Goal: Transaction & Acquisition: Purchase product/service

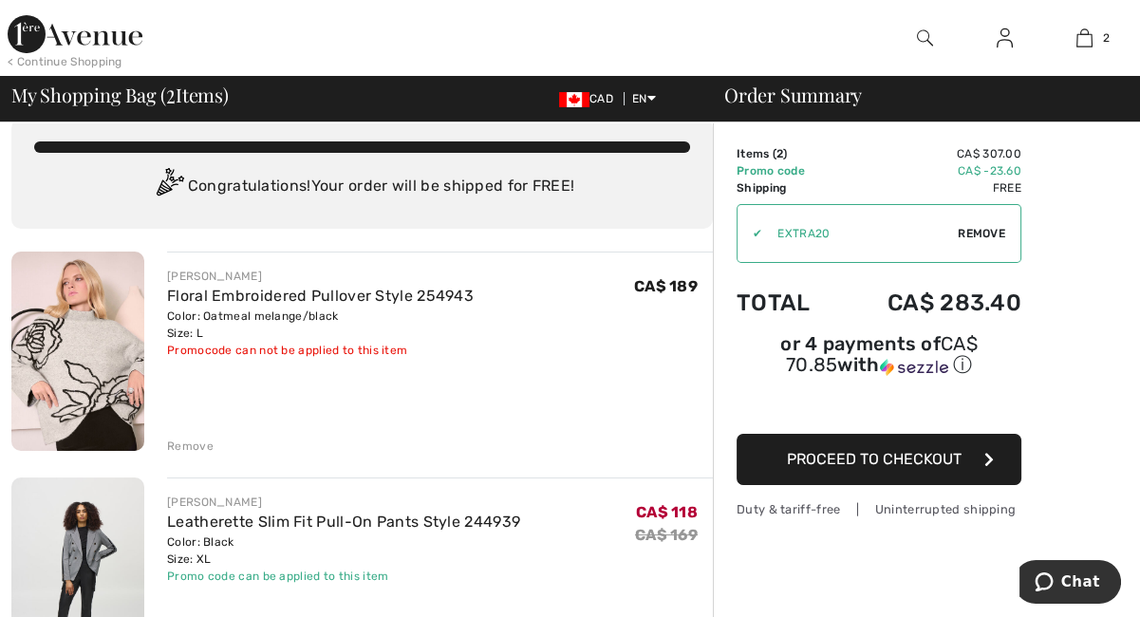
scroll to position [27, 0]
click at [844, 460] on span "Proceed to Checkout" at bounding box center [874, 459] width 175 height 18
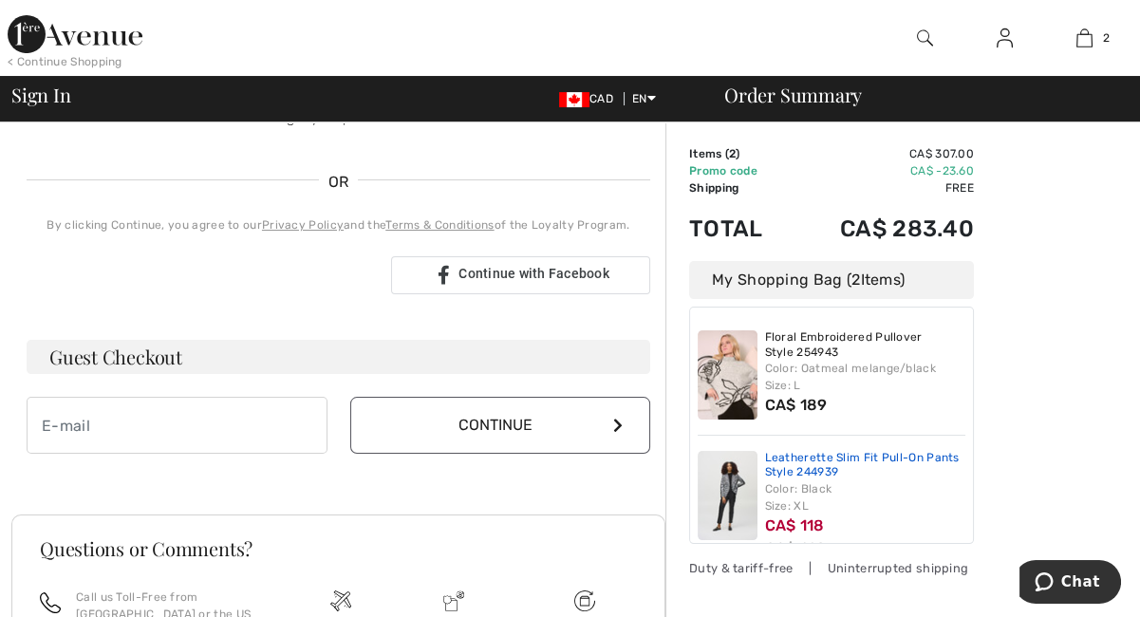
scroll to position [372, 0]
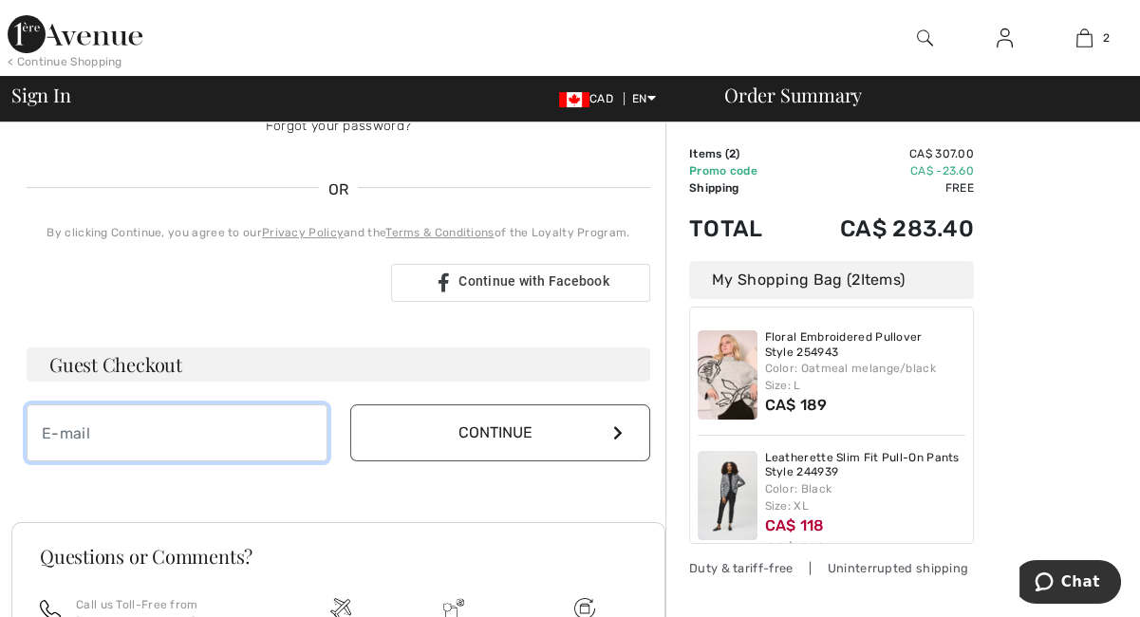
click at [133, 421] on input "email" at bounding box center [177, 432] width 301 height 57
type input "[PERSON_NAME][EMAIL_ADDRESS][DOMAIN_NAME]"
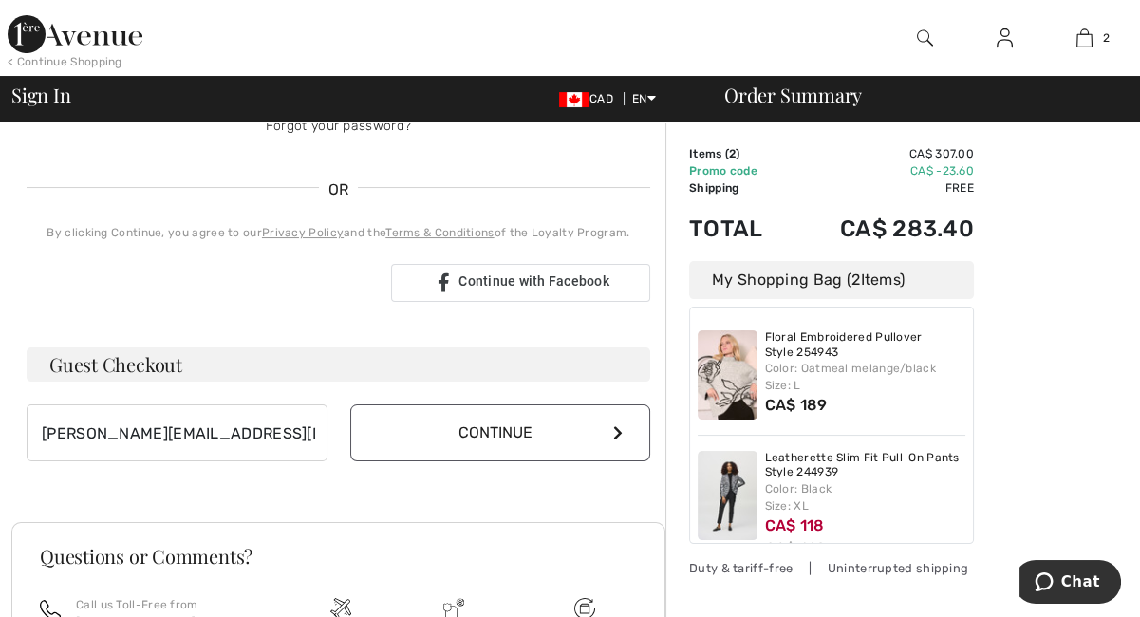
click at [616, 430] on icon at bounding box center [617, 432] width 9 height 15
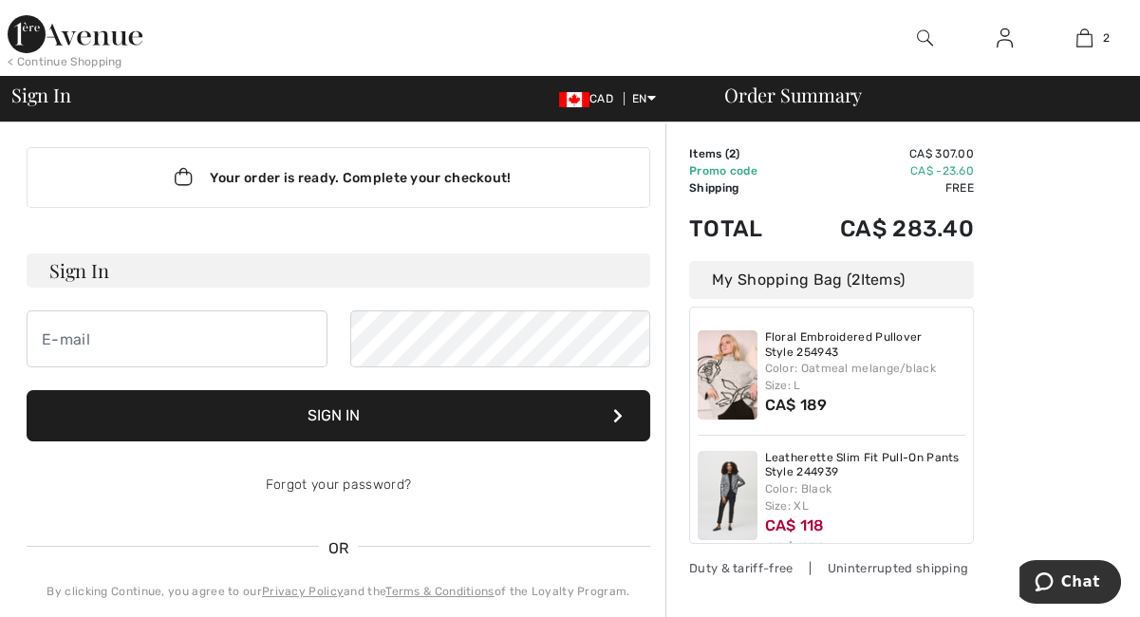
scroll to position [0, 0]
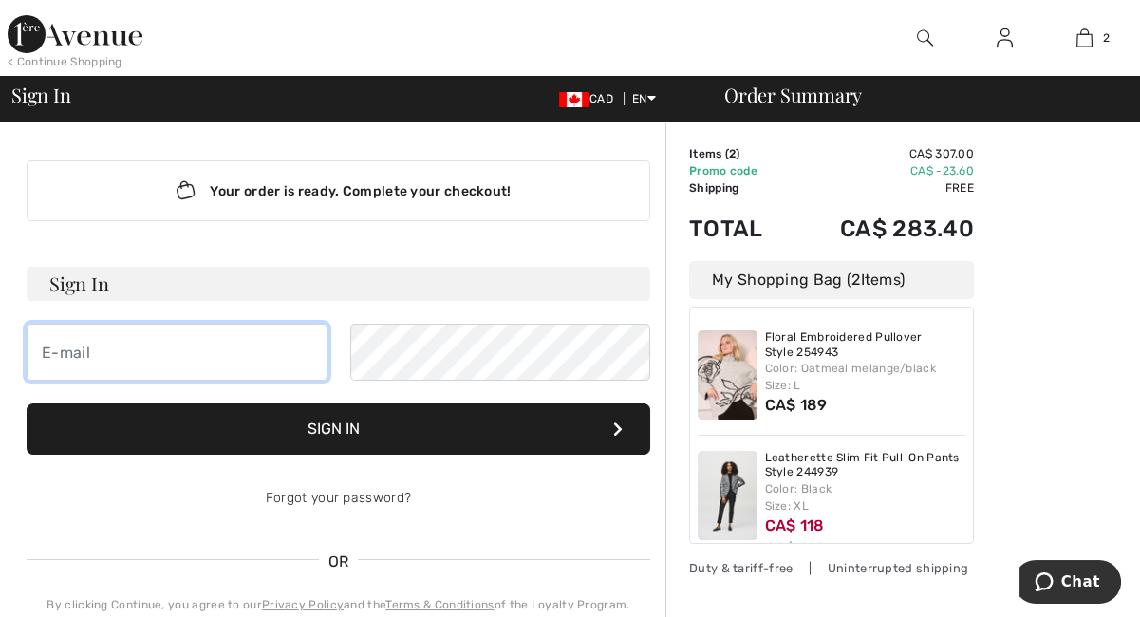
click at [143, 349] on input "email" at bounding box center [177, 352] width 301 height 57
type input "[PERSON_NAME][EMAIL_ADDRESS][DOMAIN_NAME]"
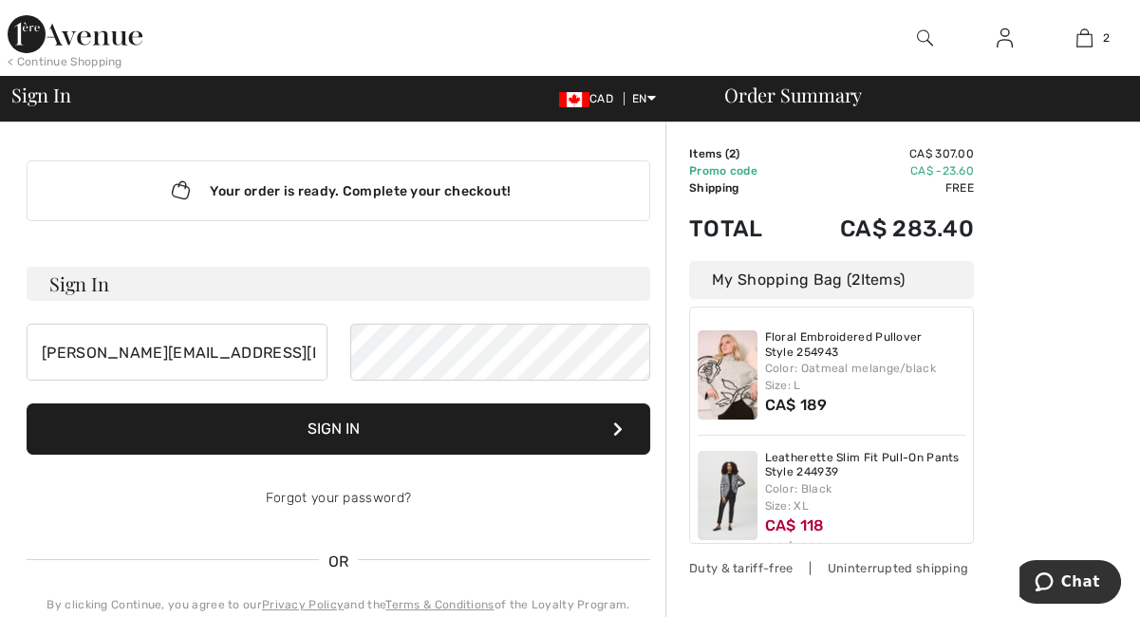
click at [337, 438] on button "Sign In" at bounding box center [339, 428] width 624 height 51
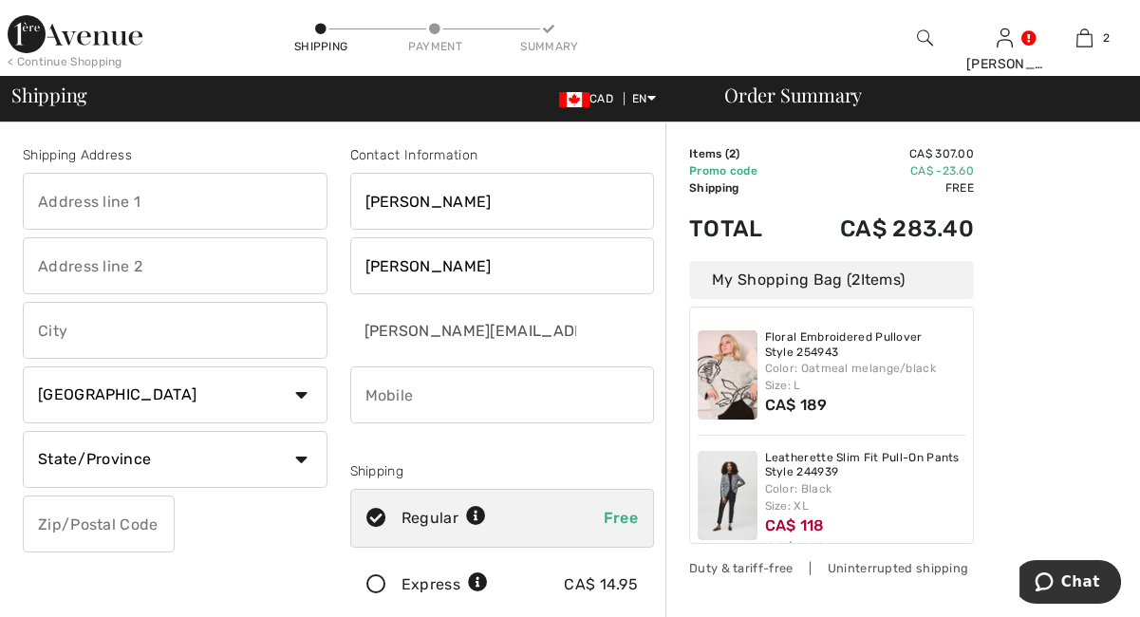
click at [401, 397] on input "phone" at bounding box center [502, 394] width 305 height 57
type input "6137972376"
type input "12777 Kingsmill Way"
type input "Fort Myers"
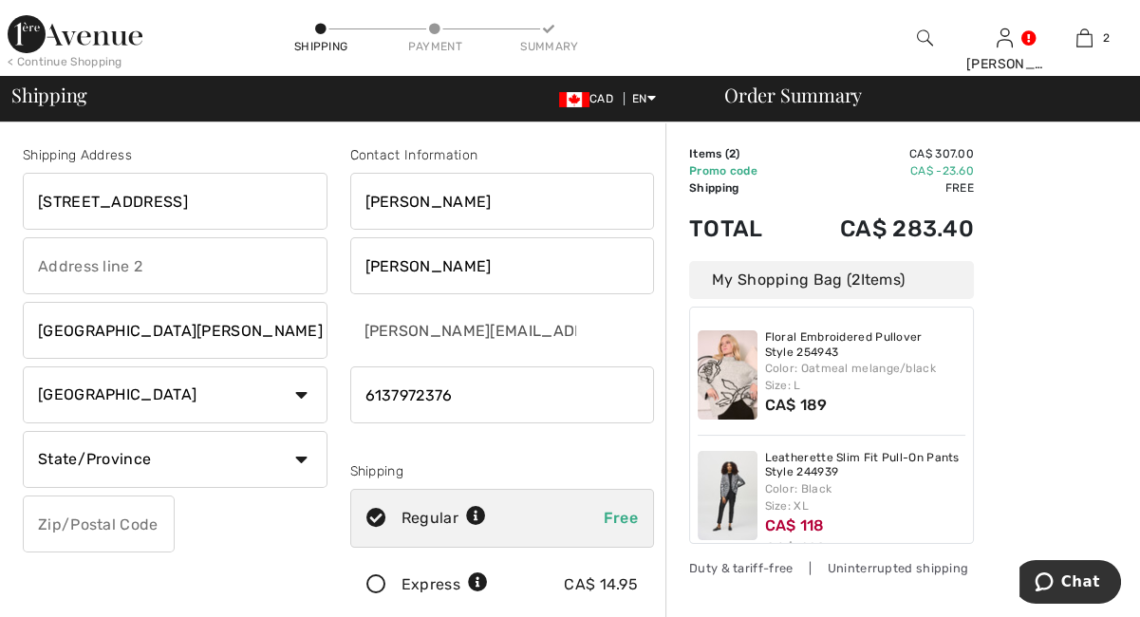
select select "US"
select select "FL"
type input "339138444"
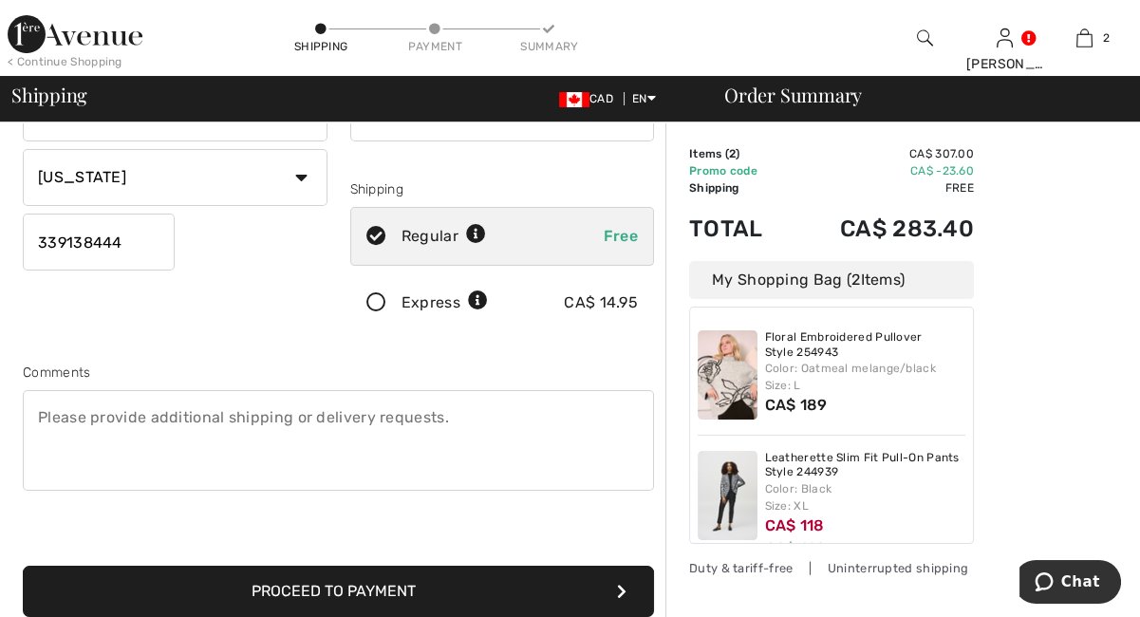
scroll to position [298, 0]
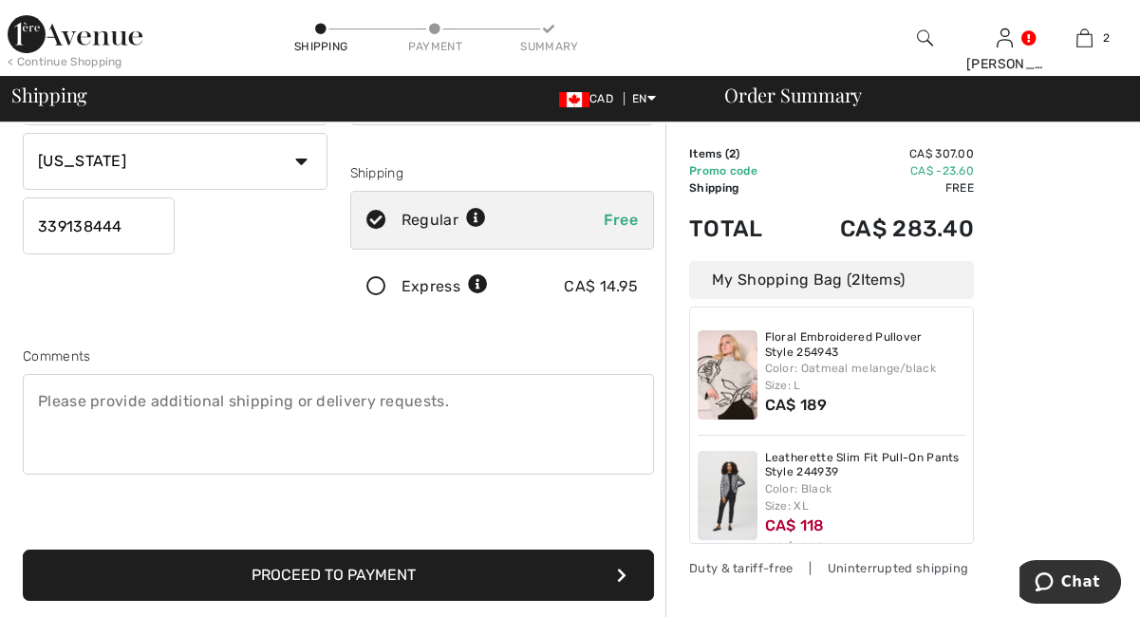
click at [340, 584] on button "Proceed to Payment" at bounding box center [338, 574] width 631 height 51
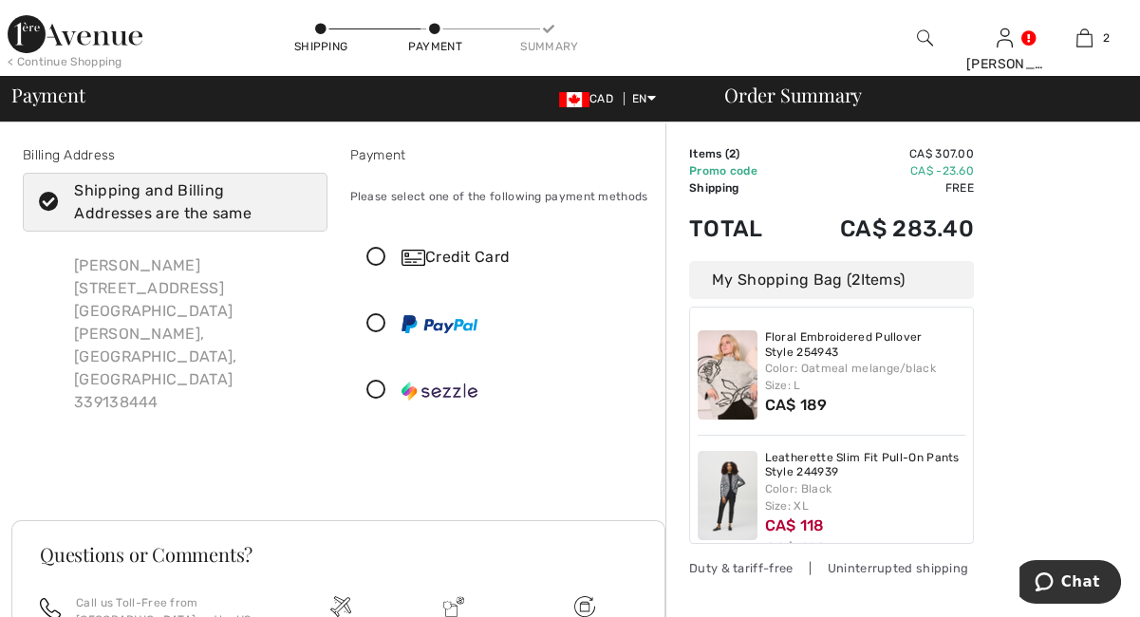
click at [171, 326] on div "Marnie Bennett 12777 Kingsmill Way Fort Myers, FL, US 339138444" at bounding box center [193, 334] width 269 height 190
click at [163, 341] on div "Marnie Bennett 12777 Kingsmill Way Fort Myers, FL, US 339138444" at bounding box center [193, 334] width 269 height 190
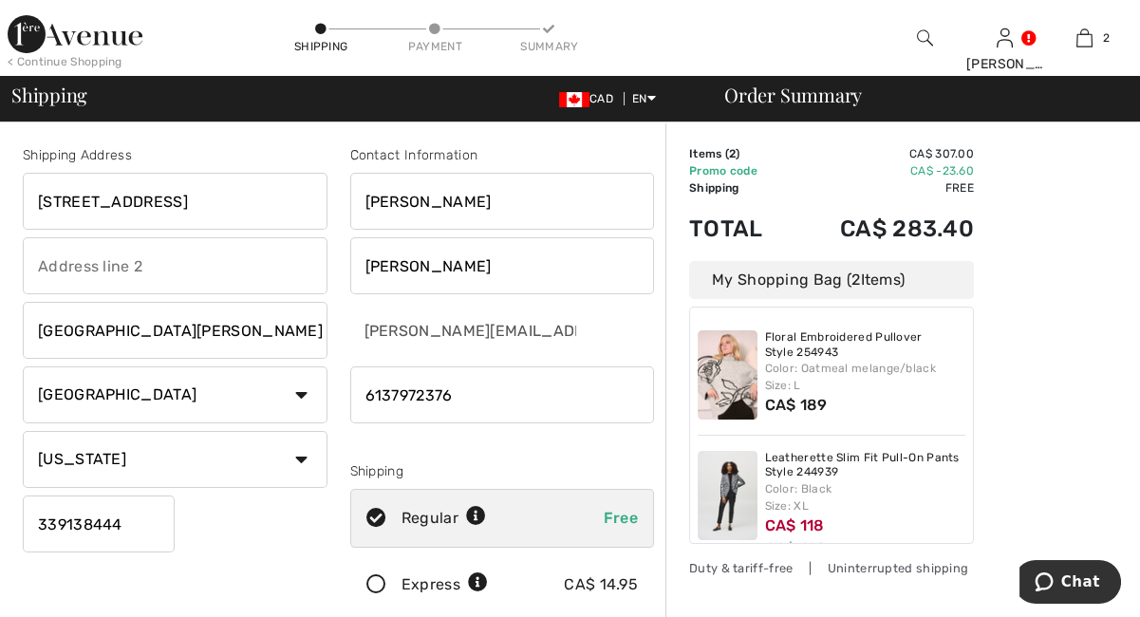
click at [215, 198] on input "12777 Kingsmill Way" at bounding box center [175, 201] width 305 height 57
type input "1"
click at [215, 198] on input "text" at bounding box center [175, 201] width 305 height 57
type input "83 Glenview Avenue"
select select "CA"
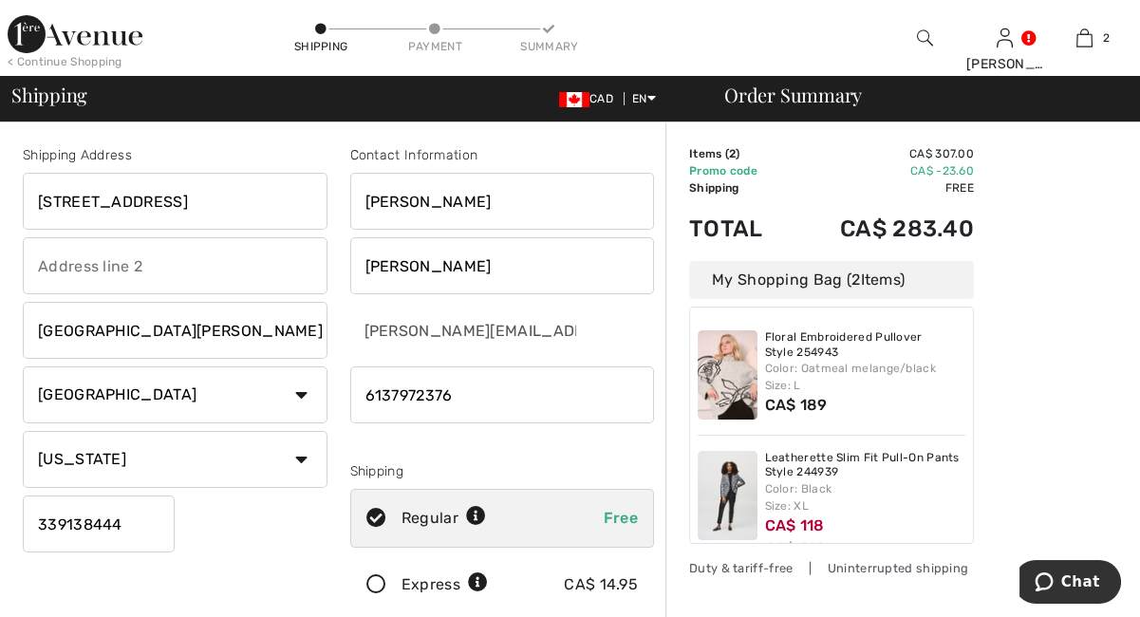
select select "ON"
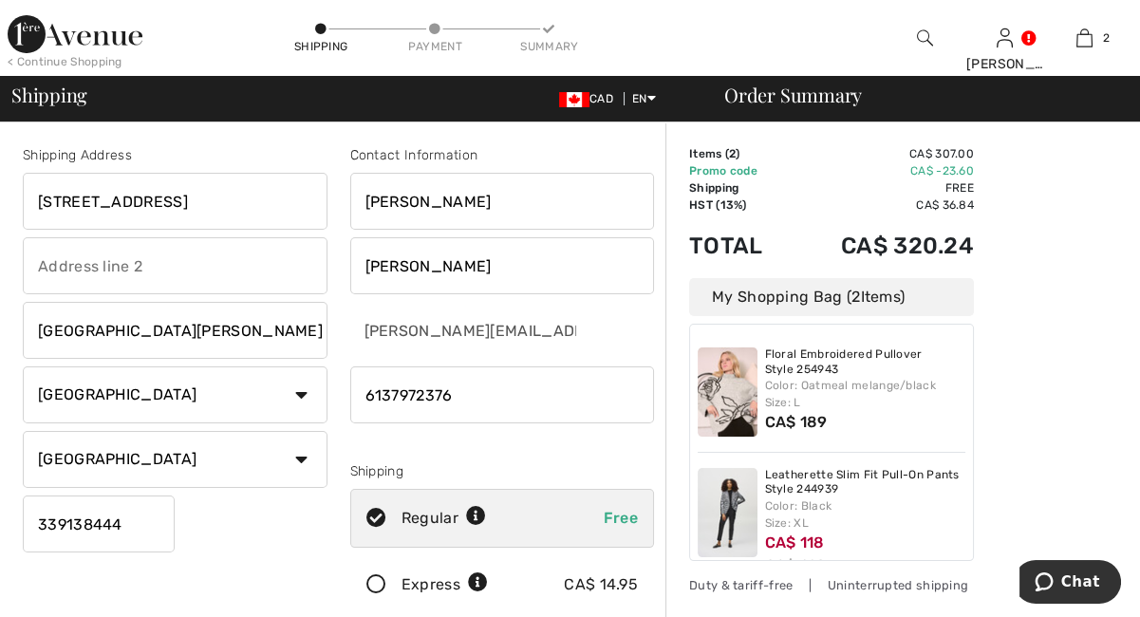
click at [127, 326] on input "Fort Myers" at bounding box center [175, 330] width 305 height 57
type input "F"
type input "Ottawa"
click at [129, 519] on input "339138444" at bounding box center [99, 523] width 152 height 57
type input "3"
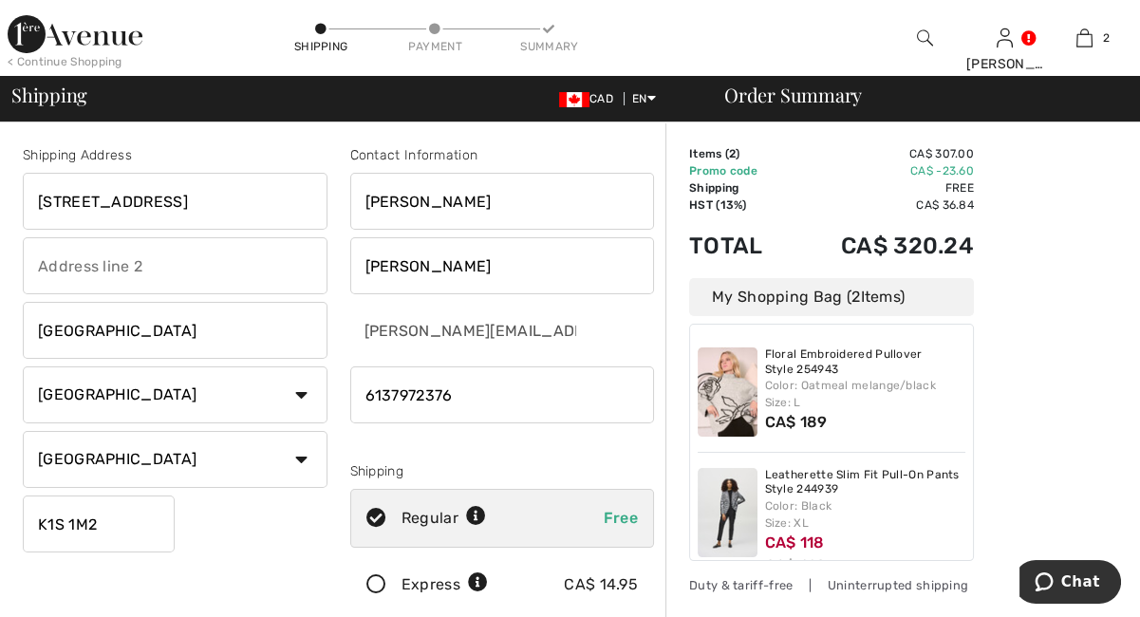
type input "K1S1M2"
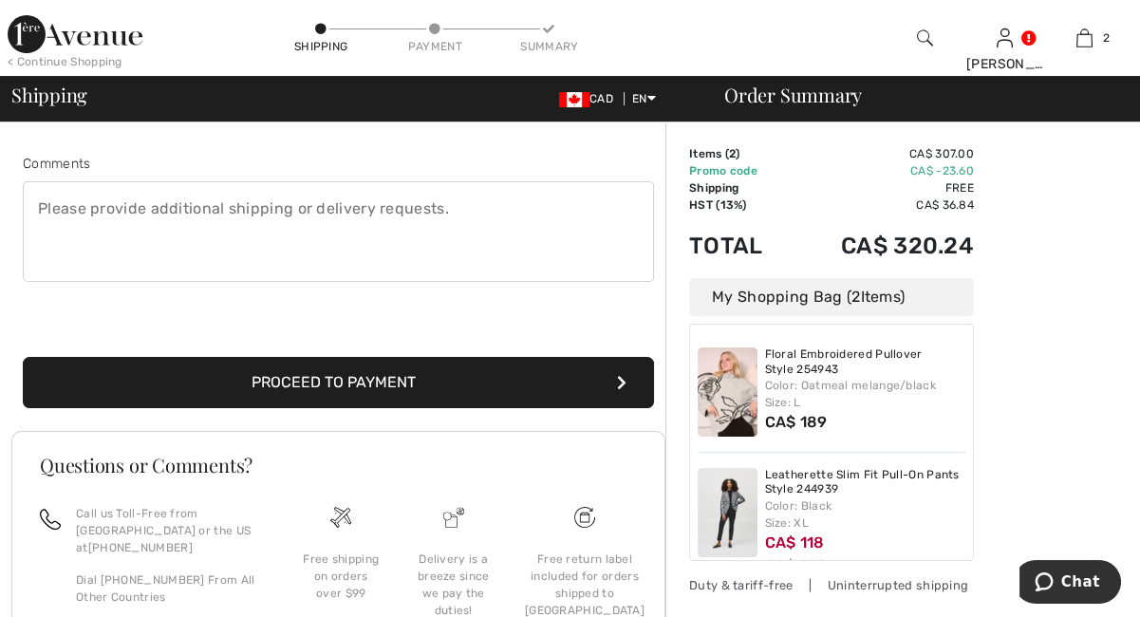
scroll to position [493, 0]
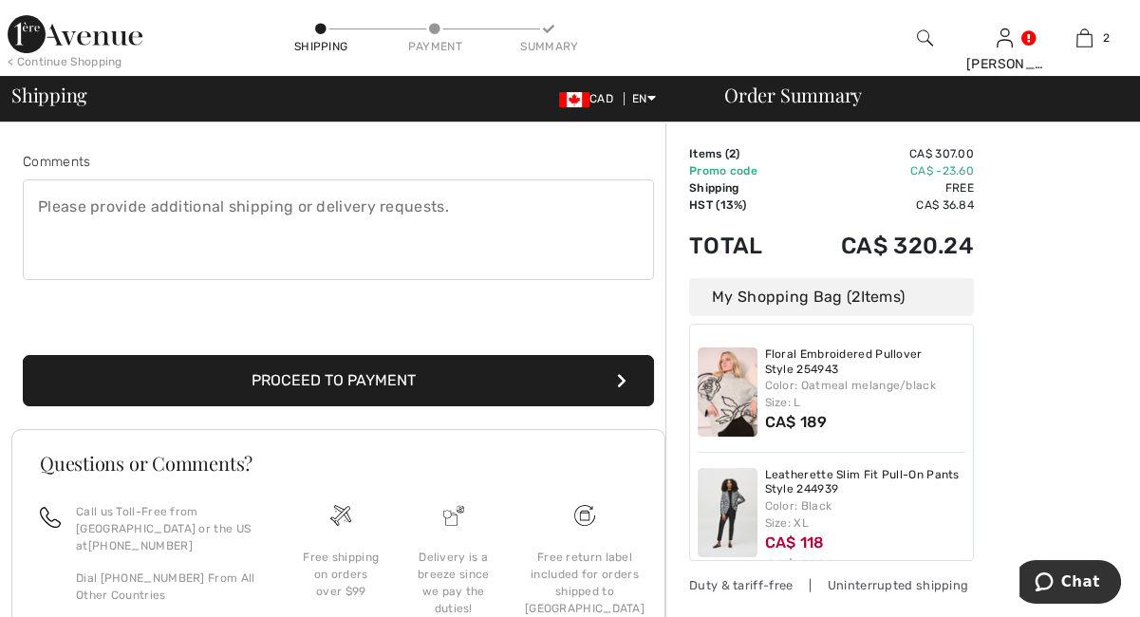
click at [327, 365] on button "Proceed to Payment" at bounding box center [338, 380] width 631 height 51
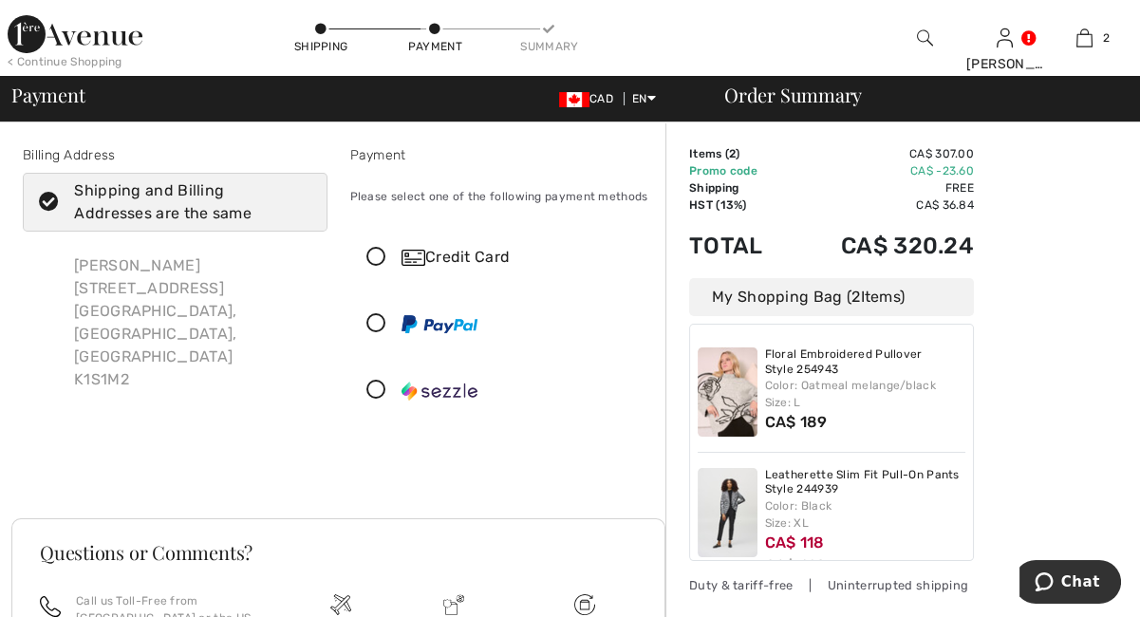
click at [382, 416] on div at bounding box center [495, 390] width 288 height 57
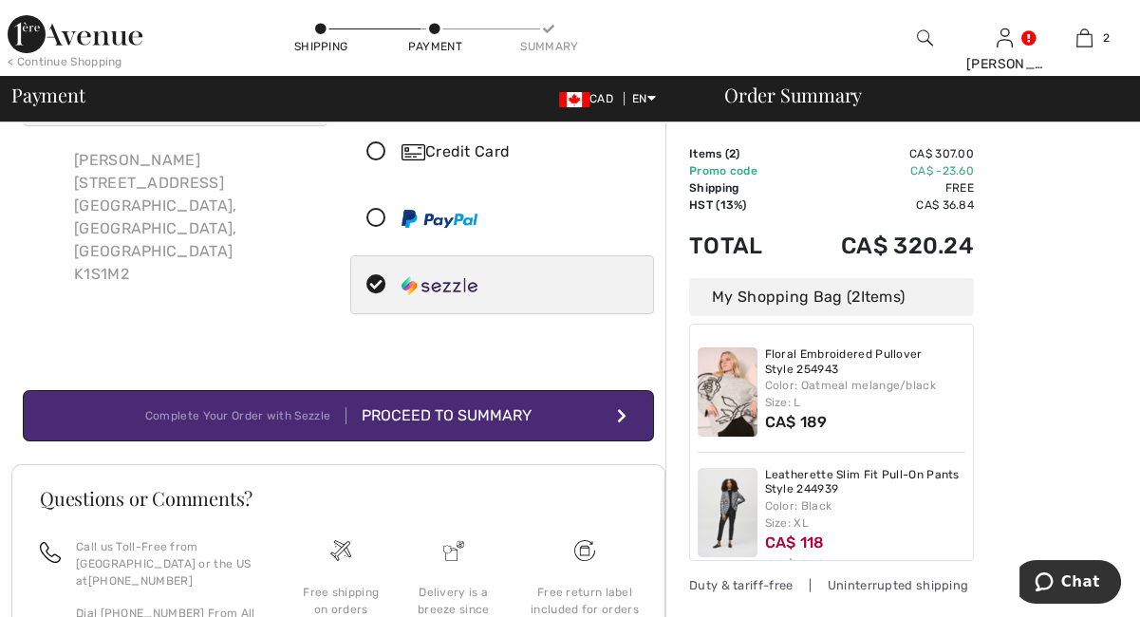
scroll to position [106, 0]
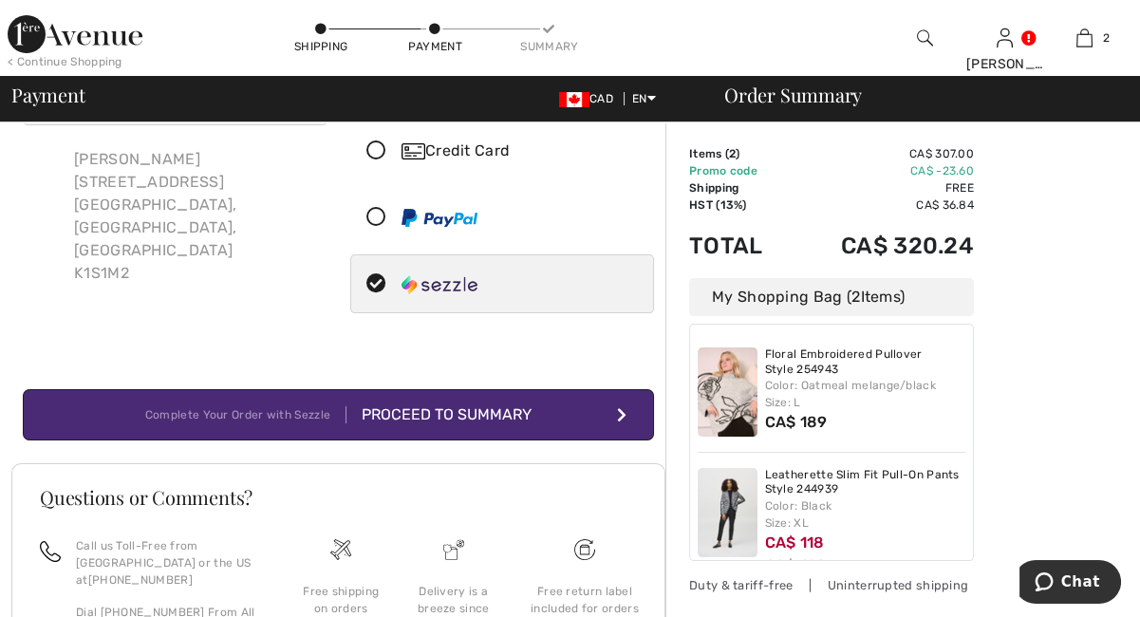
click at [432, 409] on div "Proceed to Summary" at bounding box center [438, 414] width 185 height 23
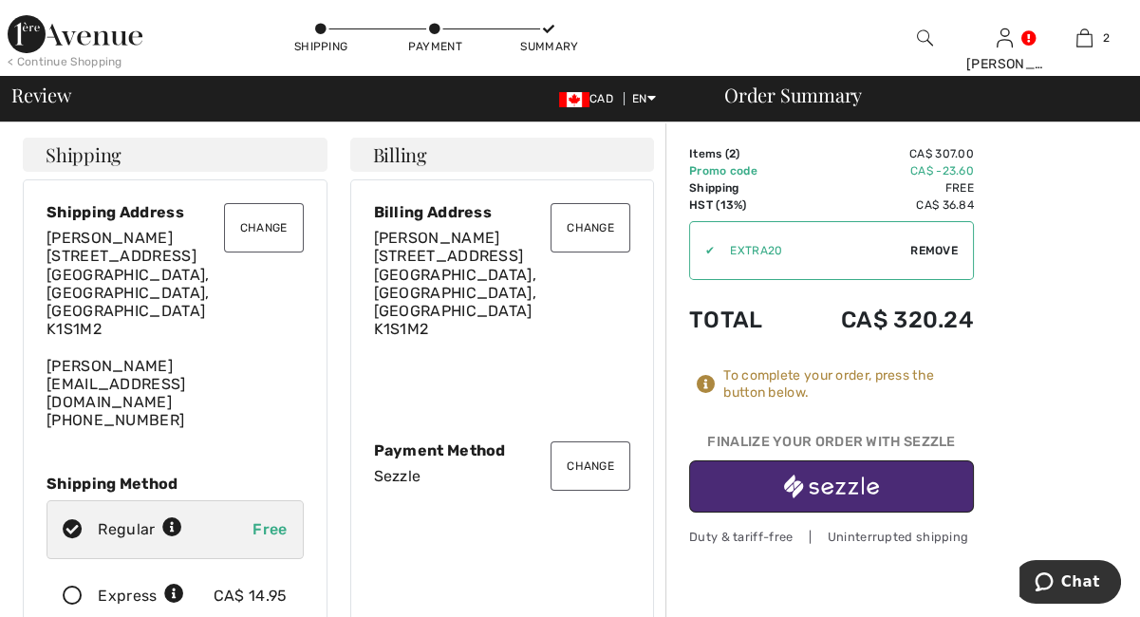
click at [432, 441] on div "Payment Method" at bounding box center [502, 450] width 257 height 18
click at [595, 232] on button "Change" at bounding box center [590, 227] width 80 height 49
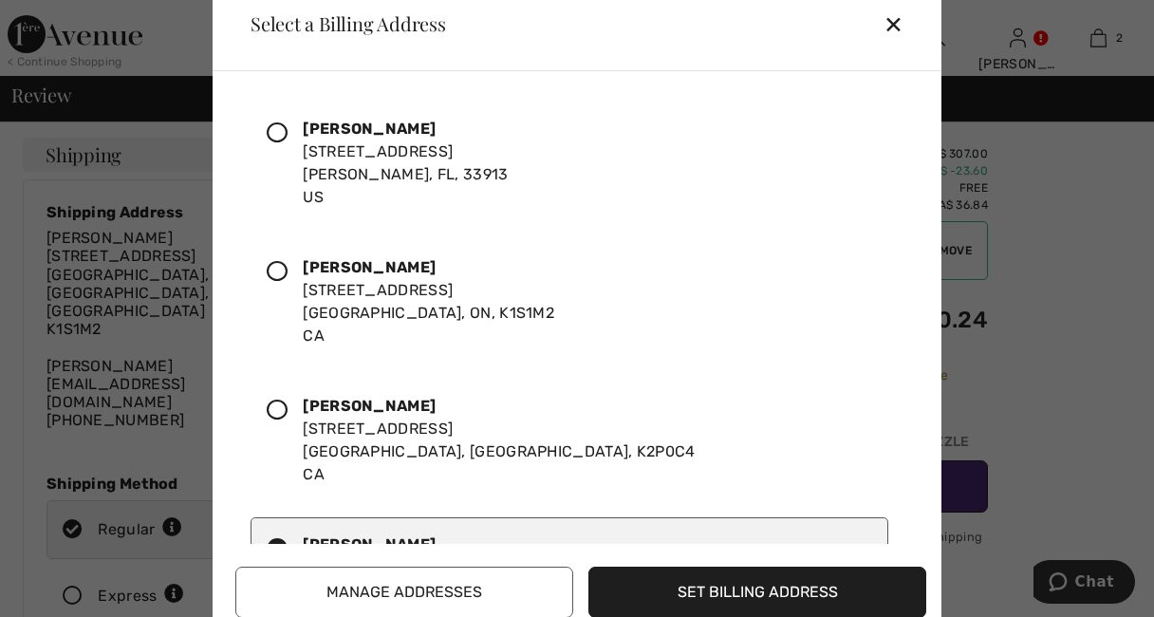
click at [279, 269] on icon at bounding box center [277, 271] width 21 height 21
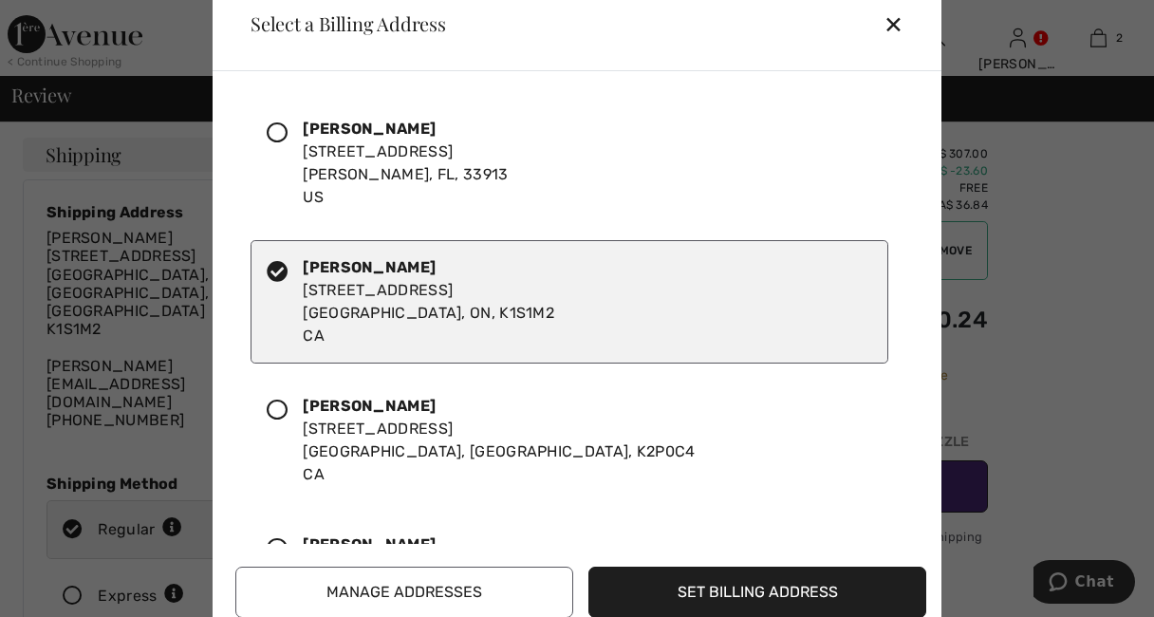
click at [782, 467] on div "Marnie Bennett 190 Lisgar Street Ottawa, ON, K2P0C4 CA" at bounding box center [570, 440] width 638 height 123
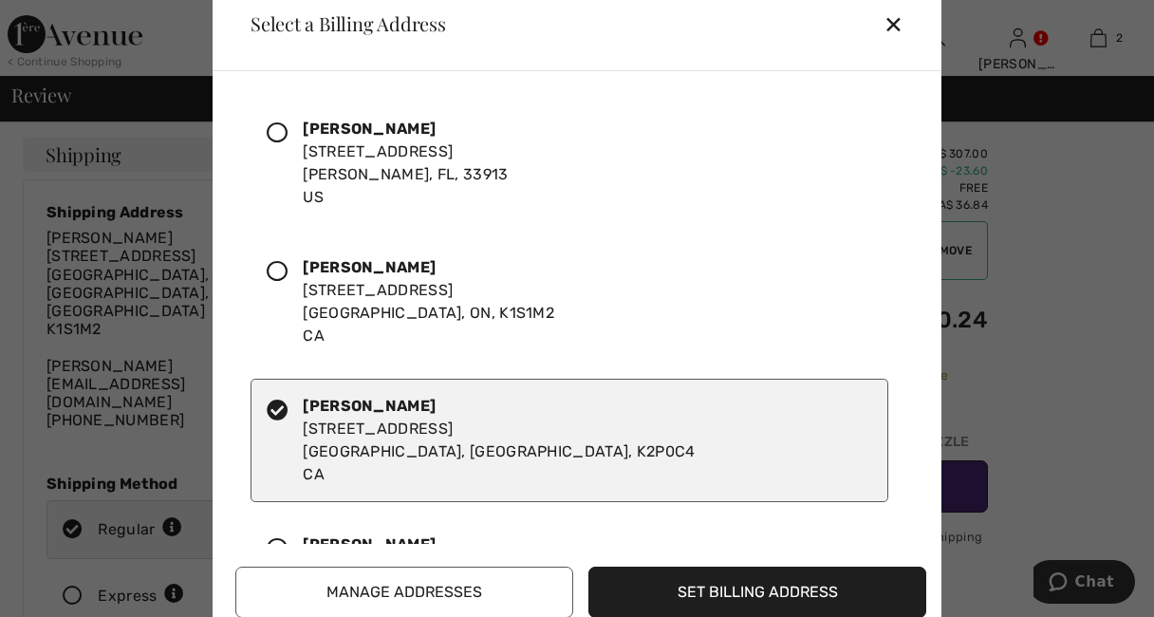
click at [274, 264] on icon at bounding box center [277, 271] width 21 height 21
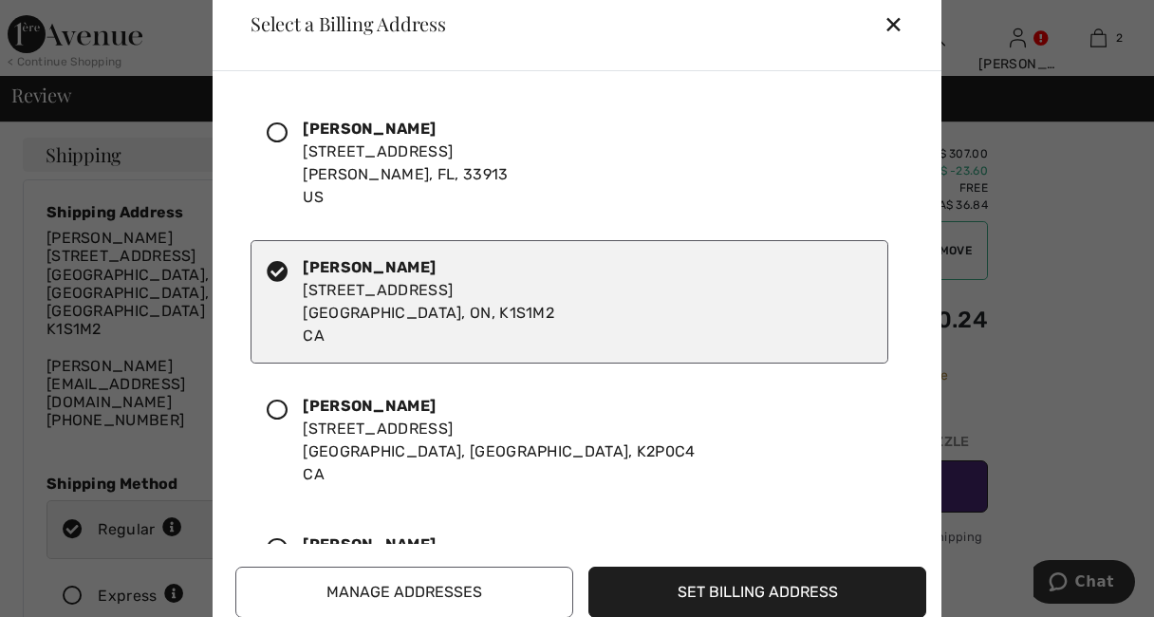
click at [735, 578] on button "Set Billing Address" at bounding box center [757, 592] width 338 height 51
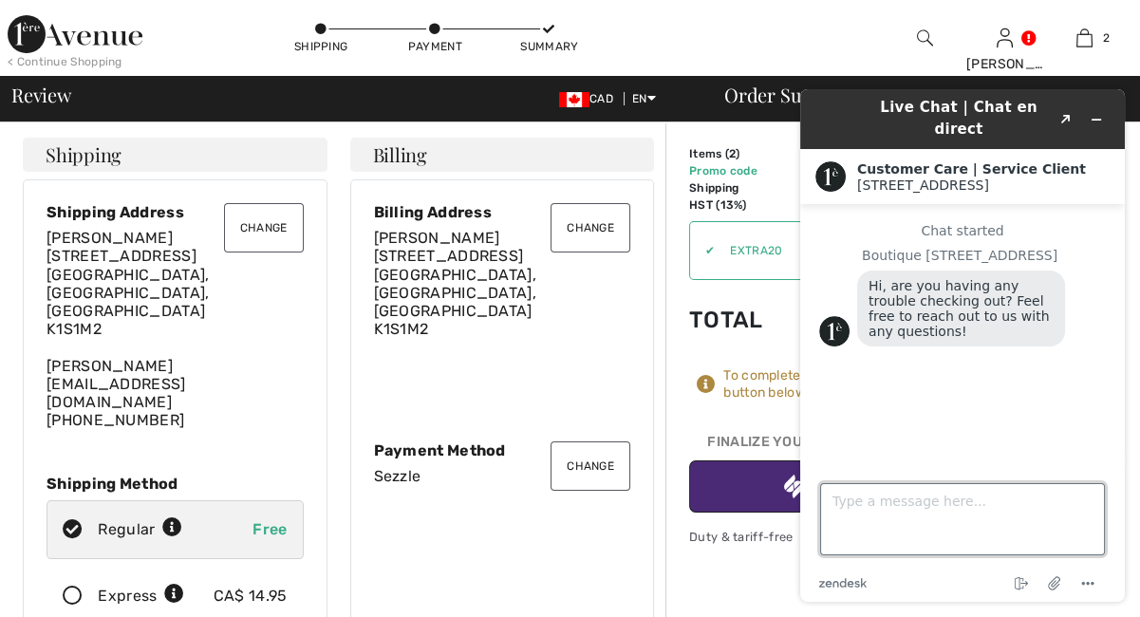
click at [841, 494] on textarea "Type a message here..." at bounding box center [962, 519] width 285 height 72
click at [520, 519] on div "Change Billing Address Marnie Bennett 83 Glenview Ave Ottawa, ON, CA K1S1M2 Cha…" at bounding box center [502, 417] width 305 height 477
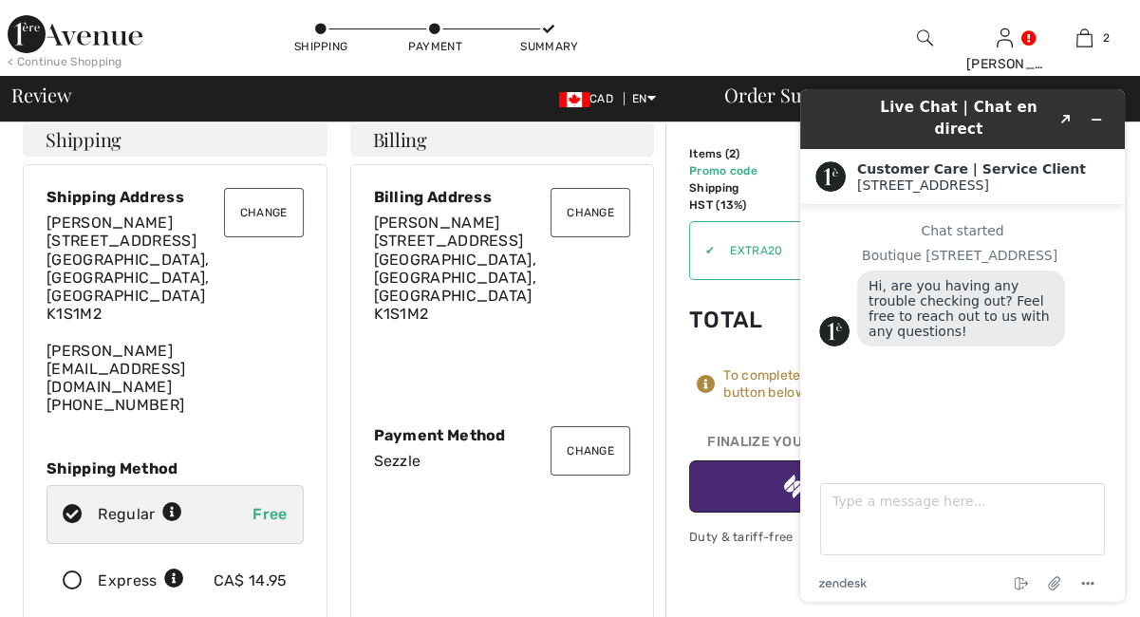
scroll to position [17, 0]
click at [440, 472] on div "Change Billing Address Marnie Bennett 83 Glenview Ave Ottawa, ON, CA K1S1M2 Cha…" at bounding box center [502, 400] width 305 height 477
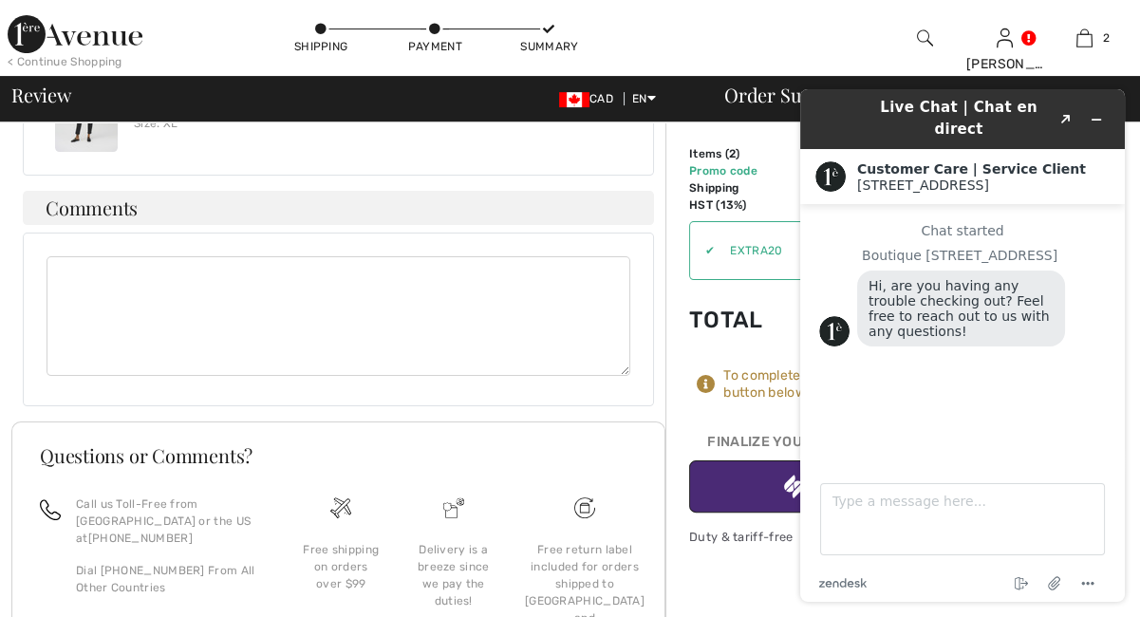
scroll to position [874, 0]
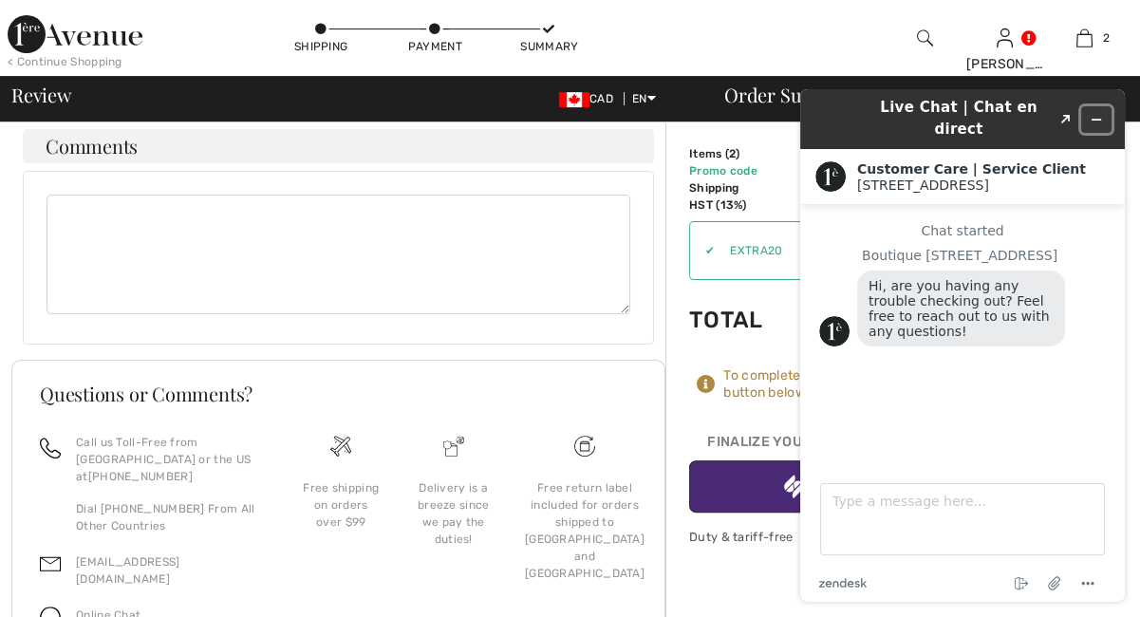
click at [1098, 113] on icon "Minimize widget" at bounding box center [1096, 119] width 13 height 13
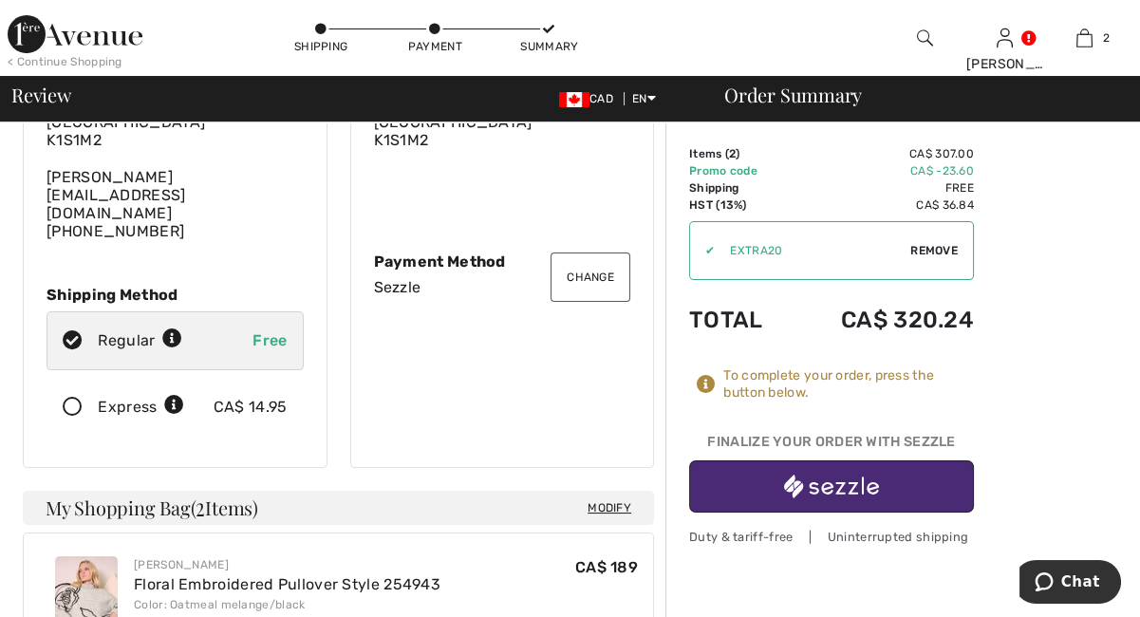
scroll to position [0, 0]
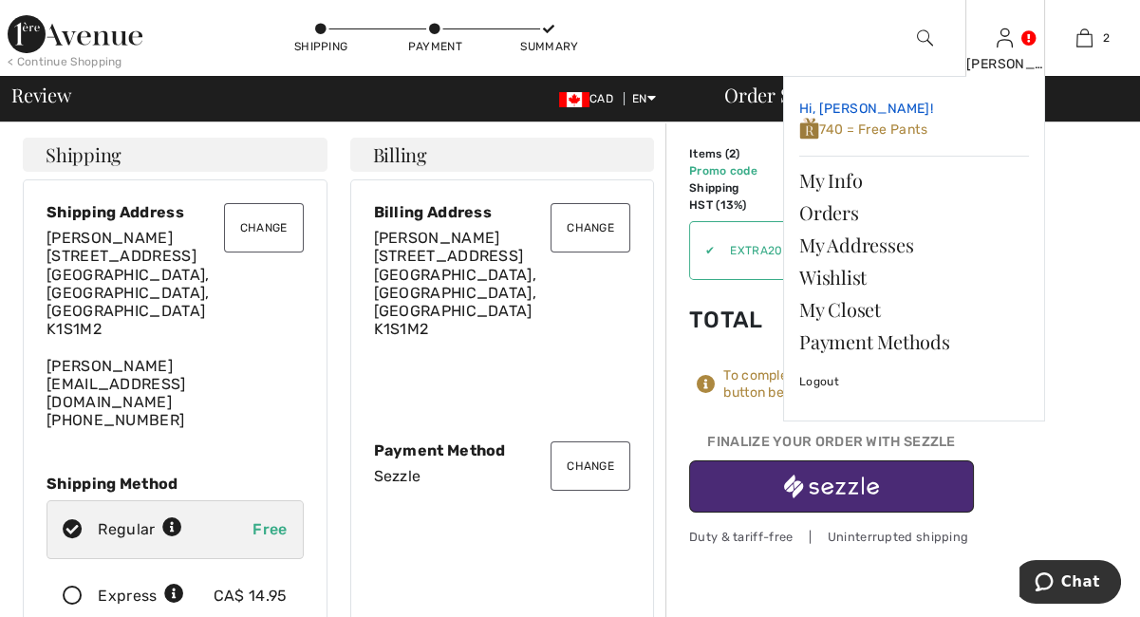
click at [892, 131] on span "740 = Free Pants" at bounding box center [863, 129] width 128 height 16
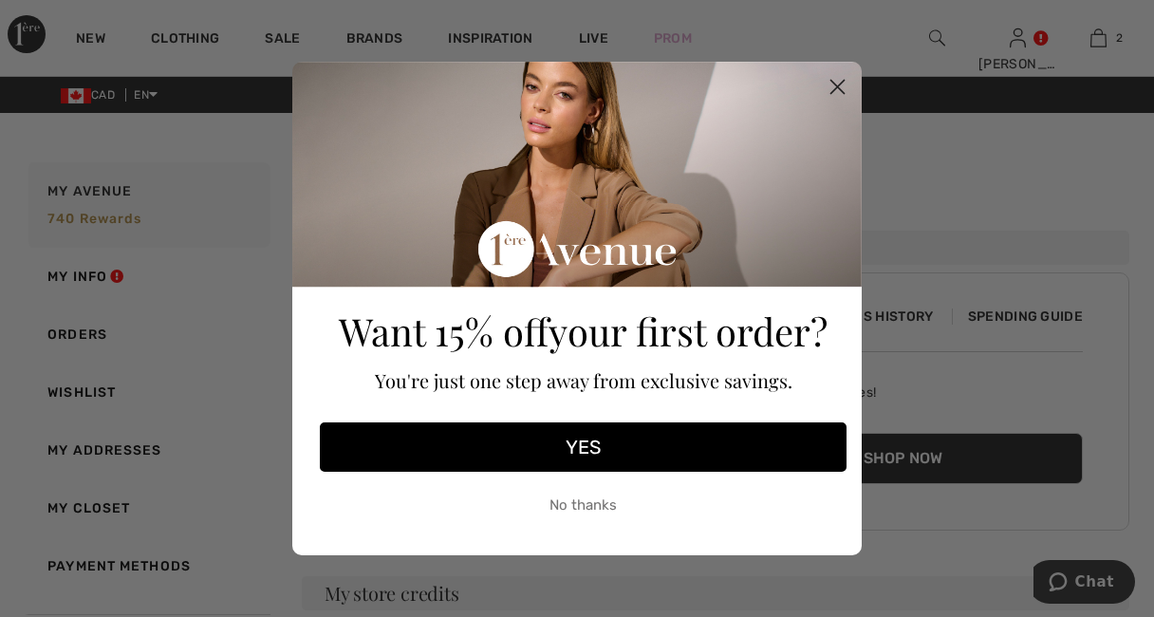
click at [835, 82] on circle "Close dialog" at bounding box center [837, 86] width 31 height 31
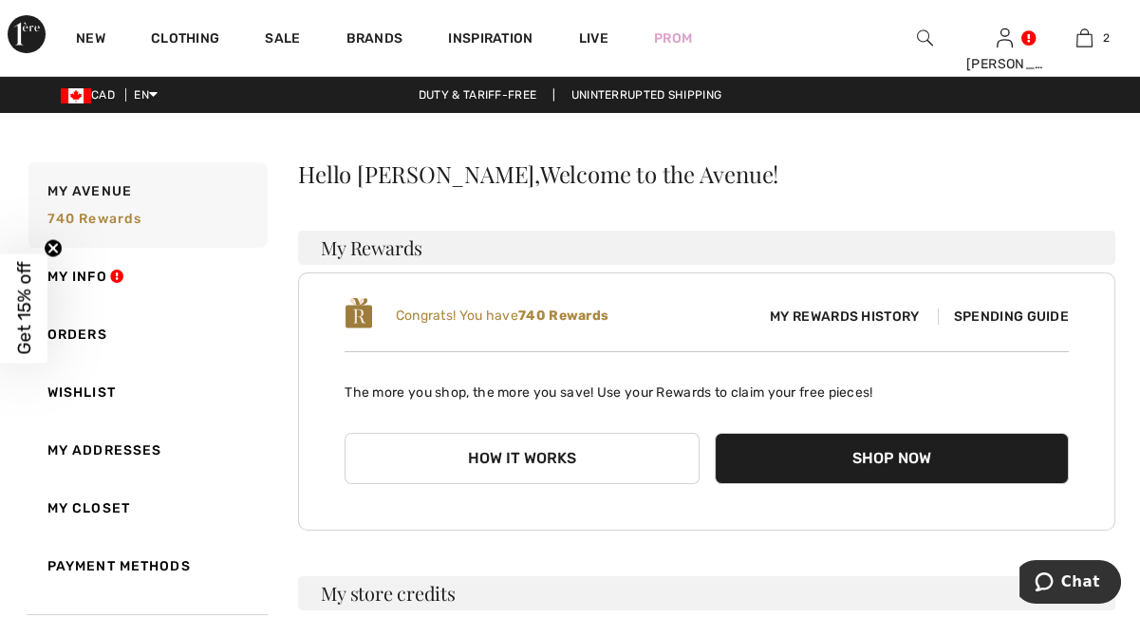
click at [826, 464] on button "Shop Now" at bounding box center [892, 458] width 354 height 51
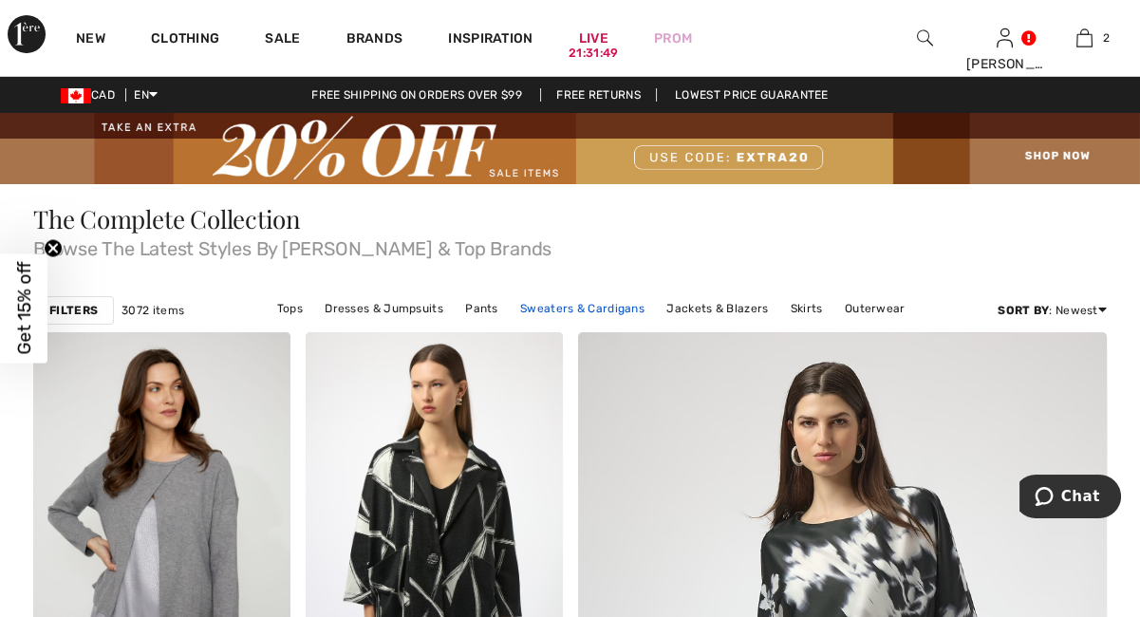
click at [552, 304] on link "Sweaters & Cardigans" at bounding box center [582, 308] width 143 height 25
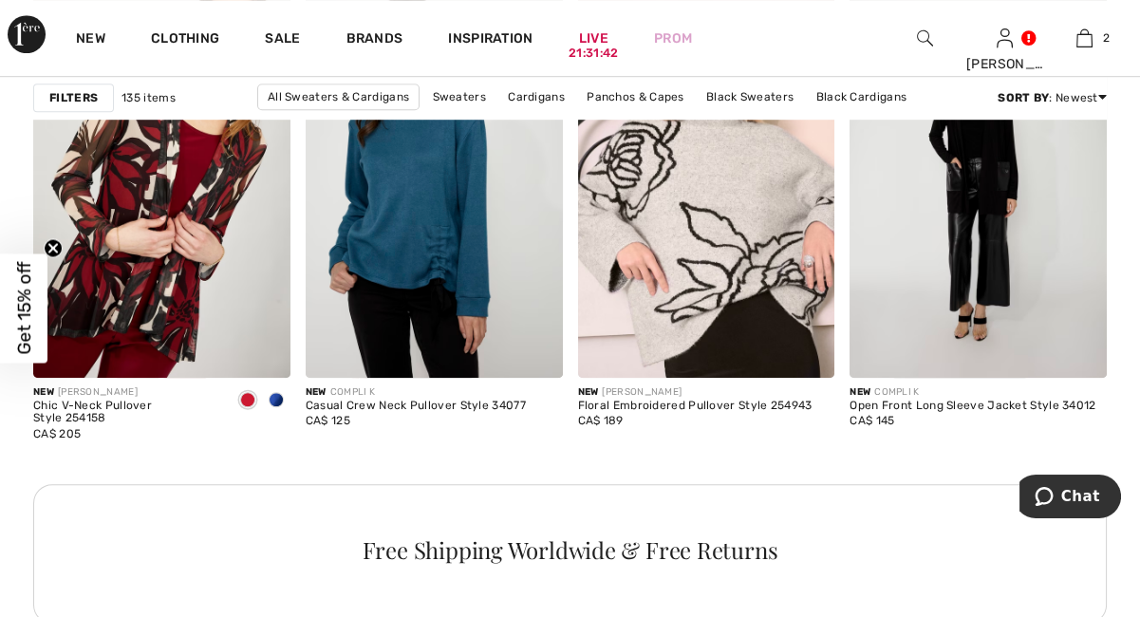
scroll to position [1845, 0]
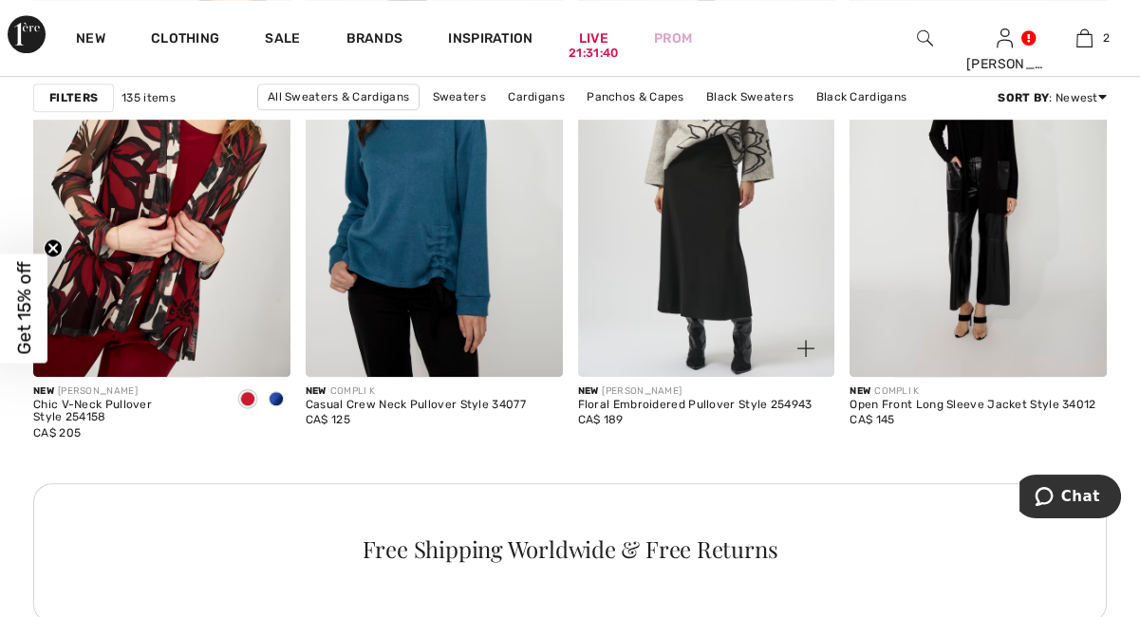
click at [665, 270] on img at bounding box center [706, 183] width 257 height 385
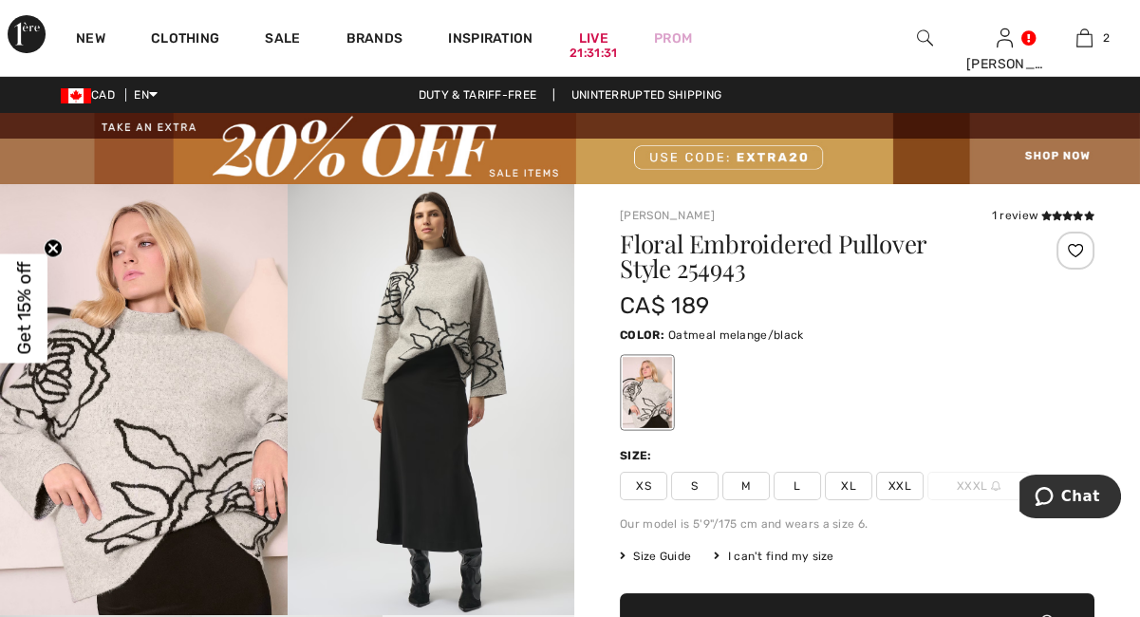
click at [799, 484] on span "L" at bounding box center [796, 486] width 47 height 28
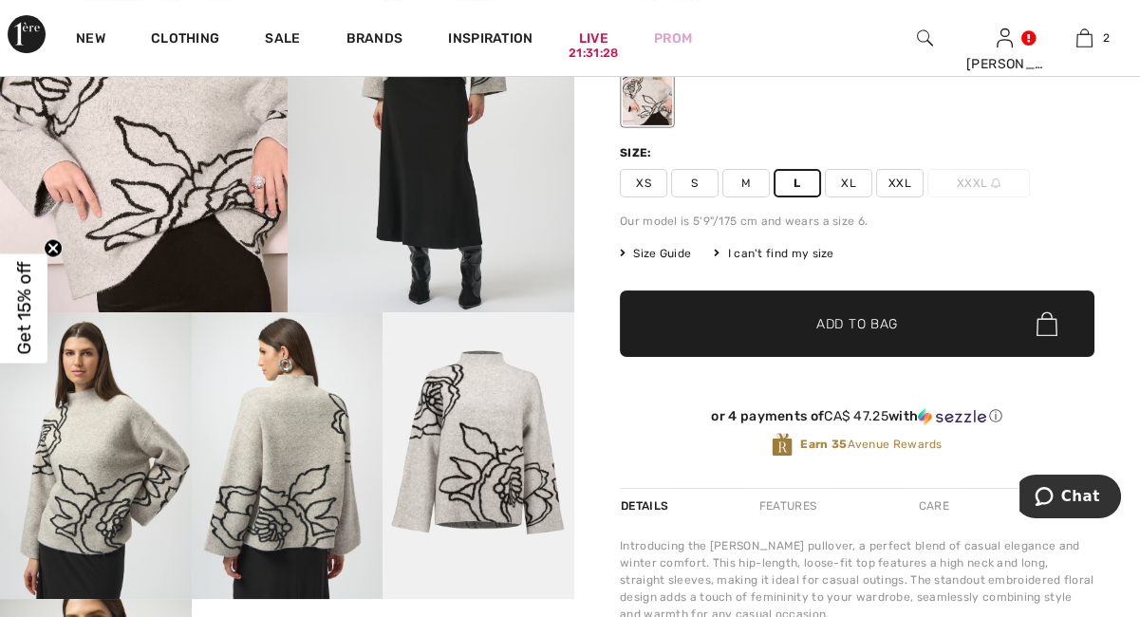
scroll to position [331, 0]
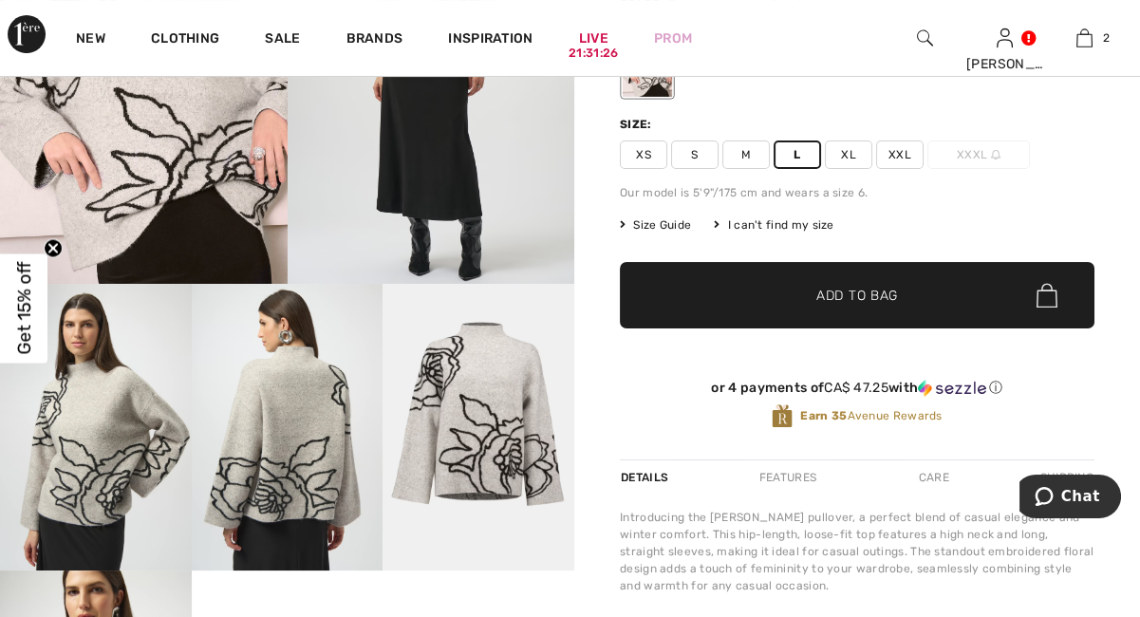
click at [866, 297] on span "Add to Bag" at bounding box center [857, 296] width 82 height 20
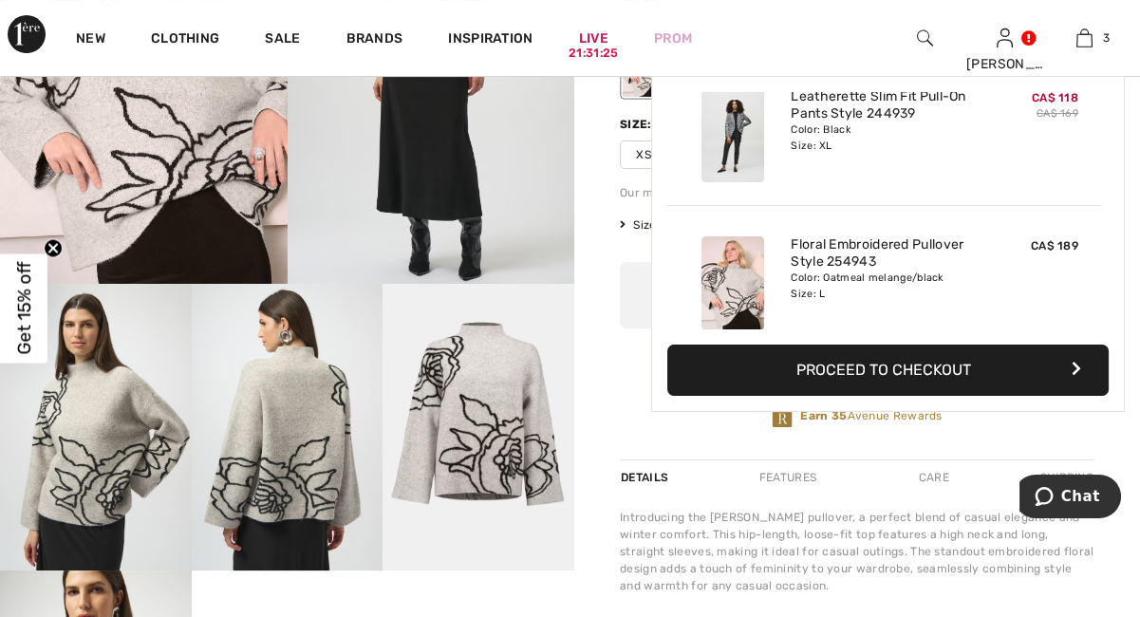
scroll to position [206, 0]
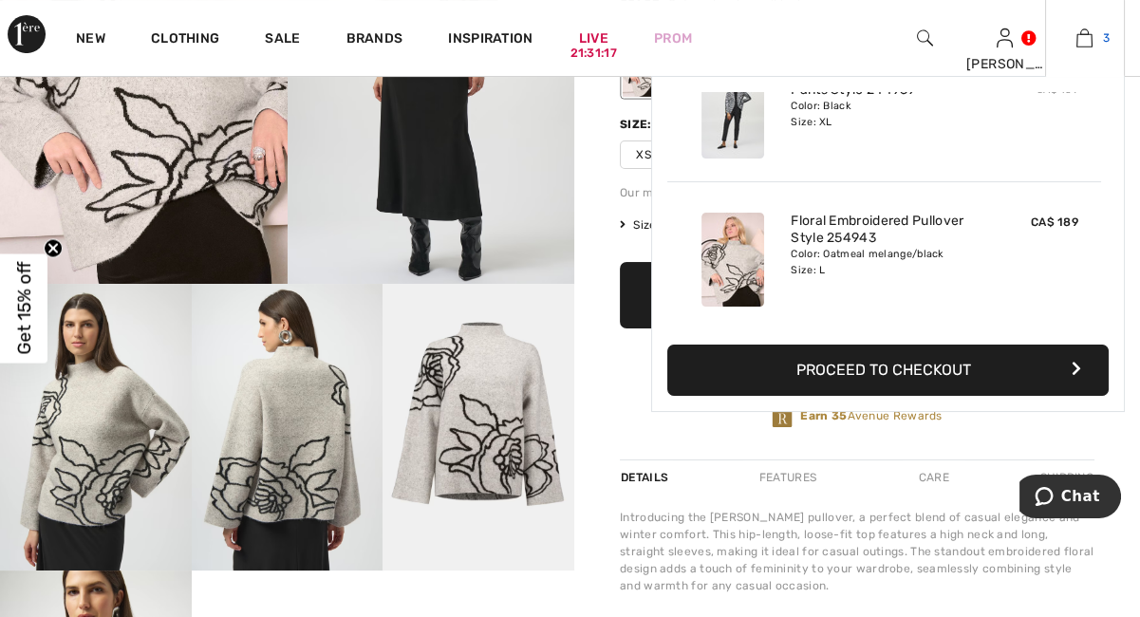
click at [1087, 38] on img at bounding box center [1084, 38] width 16 height 23
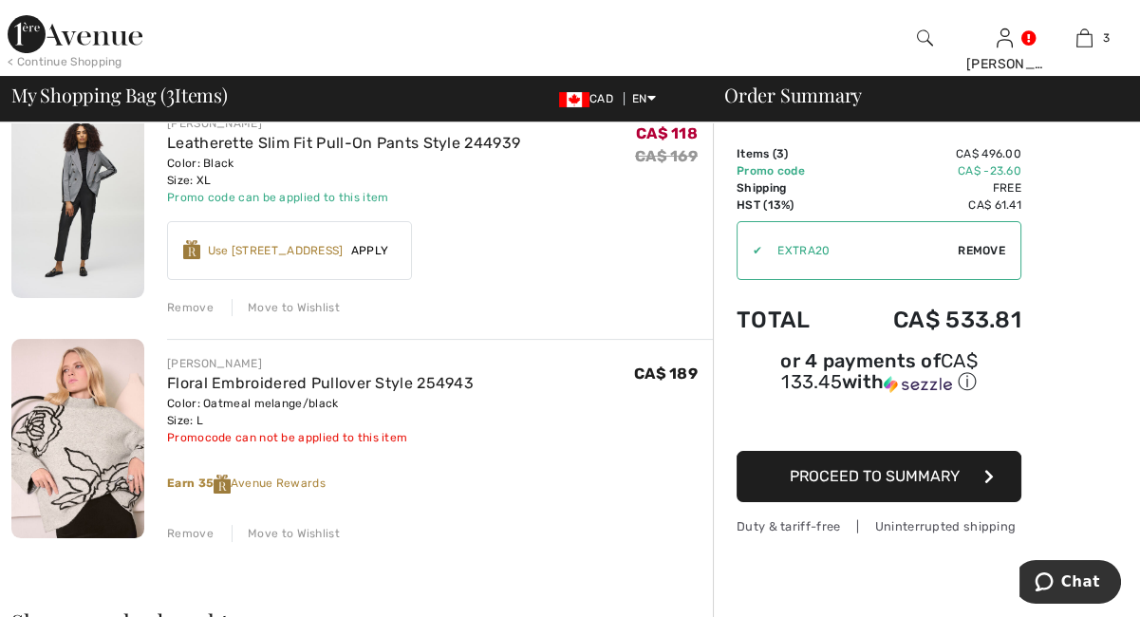
scroll to position [411, 0]
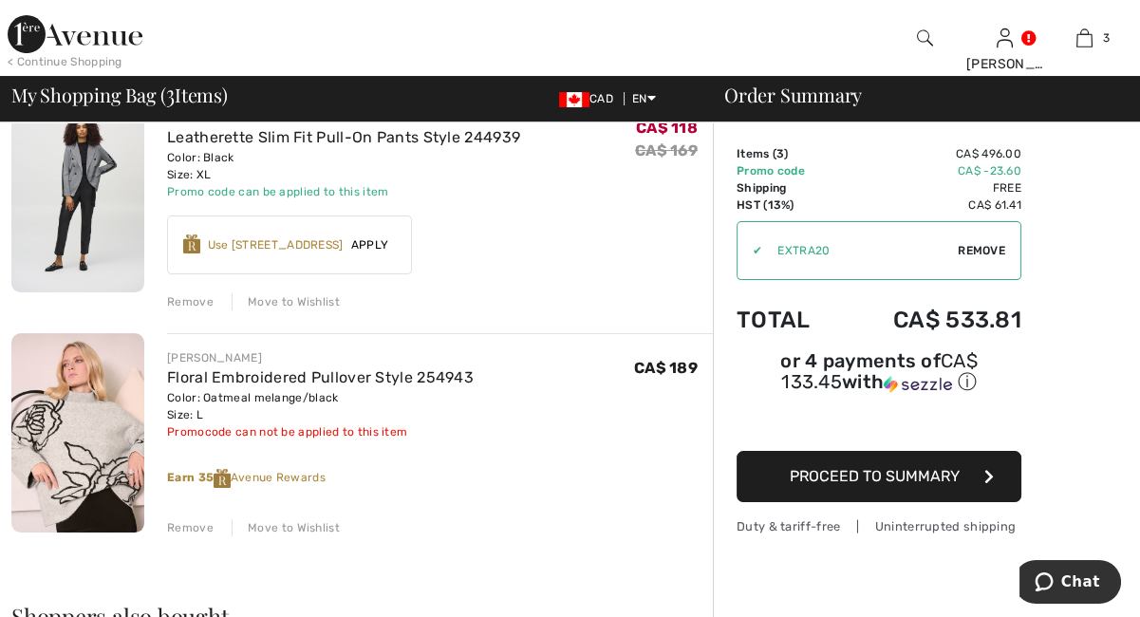
click at [182, 527] on div "Remove" at bounding box center [190, 527] width 47 height 17
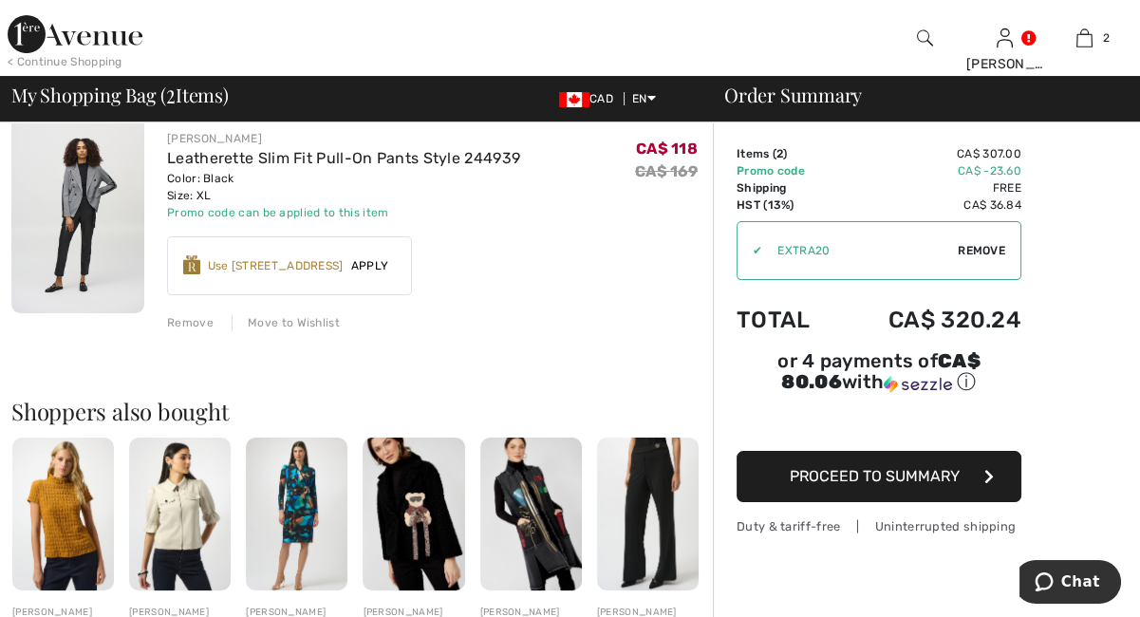
scroll to position [393, 0]
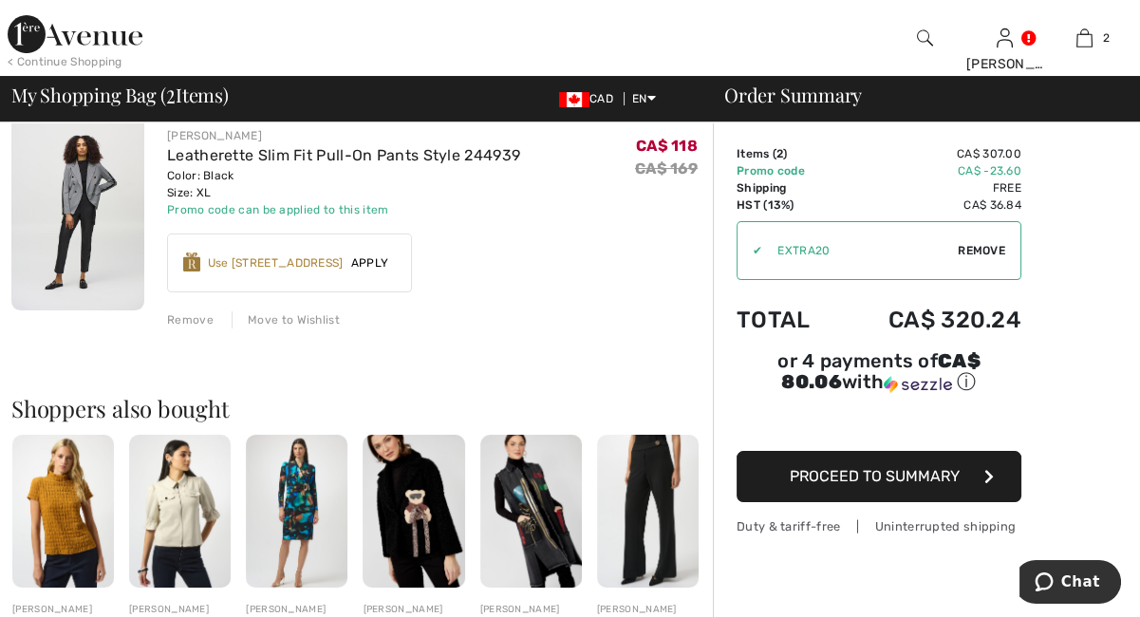
click at [817, 477] on span "Proceed to Summary" at bounding box center [875, 476] width 170 height 18
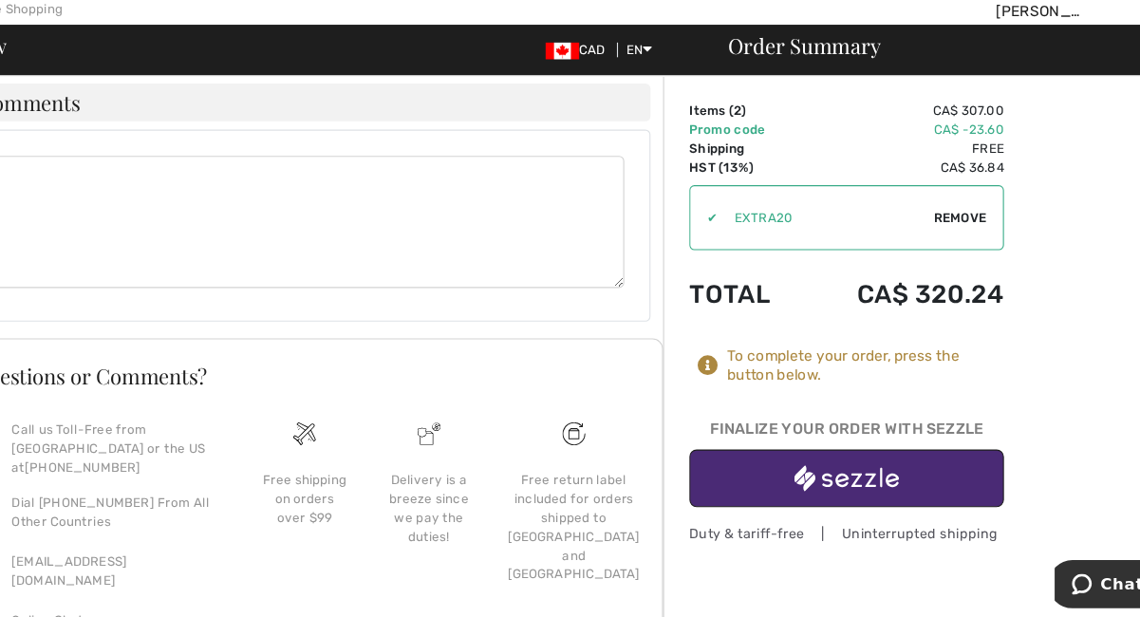
scroll to position [874, 0]
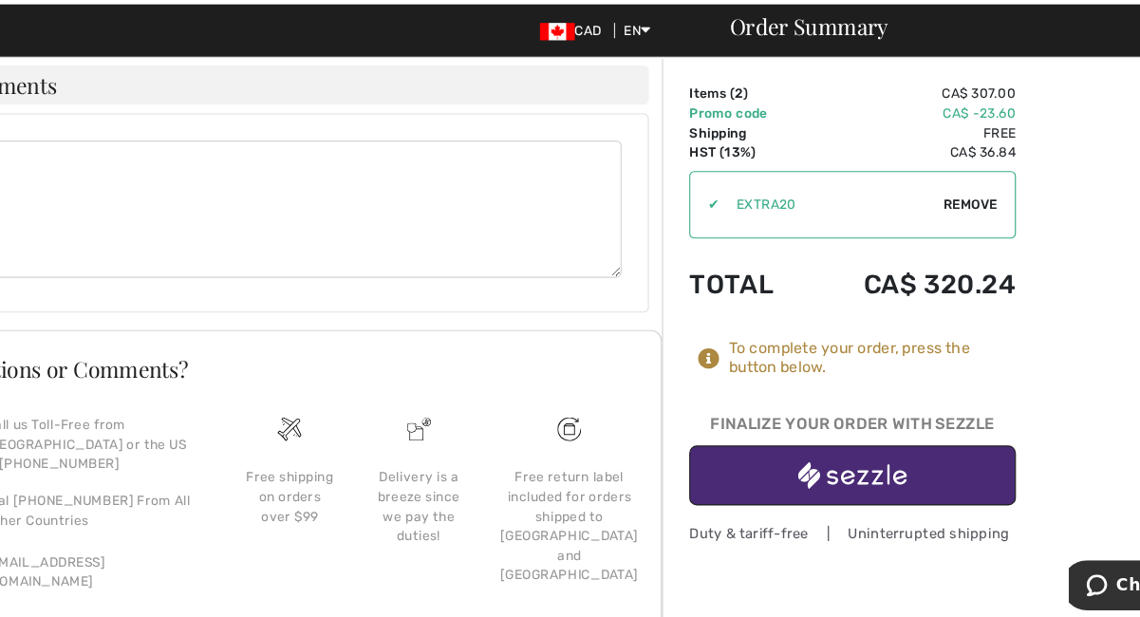
click at [808, 484] on img "button" at bounding box center [831, 487] width 95 height 24
